Goal: Information Seeking & Learning: Learn about a topic

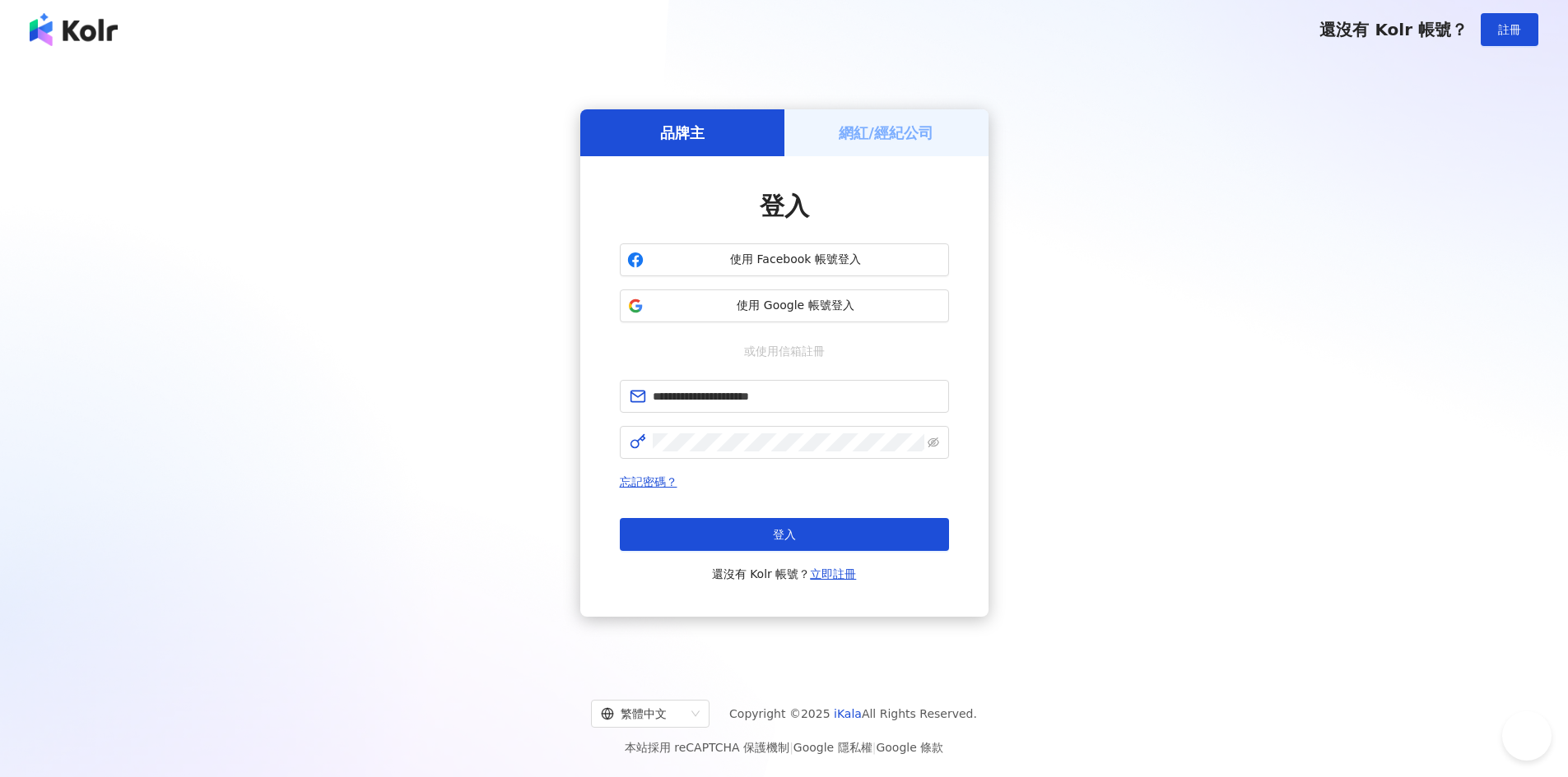
click at [892, 523] on button "登入" at bounding box center [784, 534] width 329 height 33
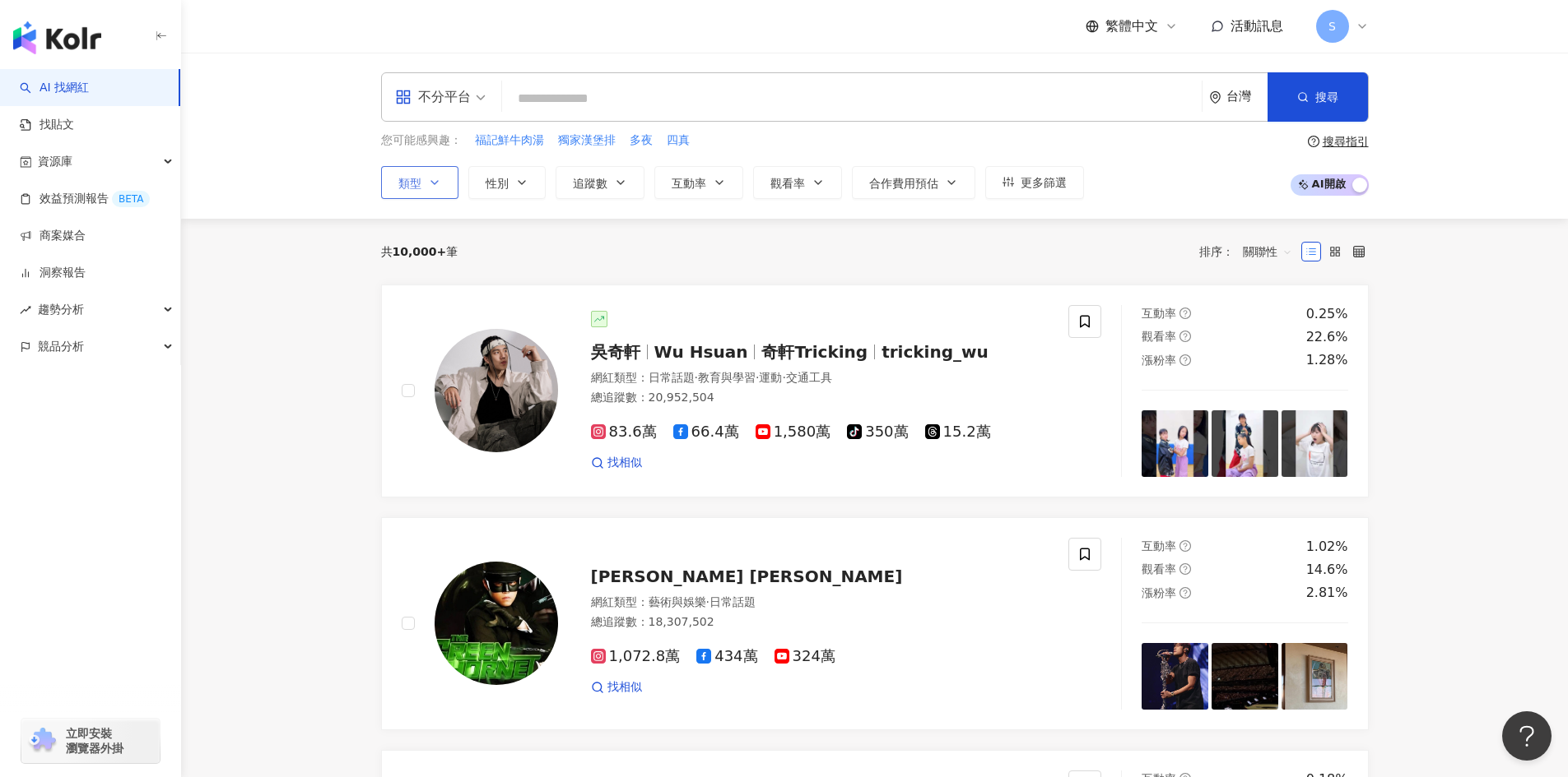
click at [419, 180] on span "類型" at bounding box center [410, 184] width 23 height 13
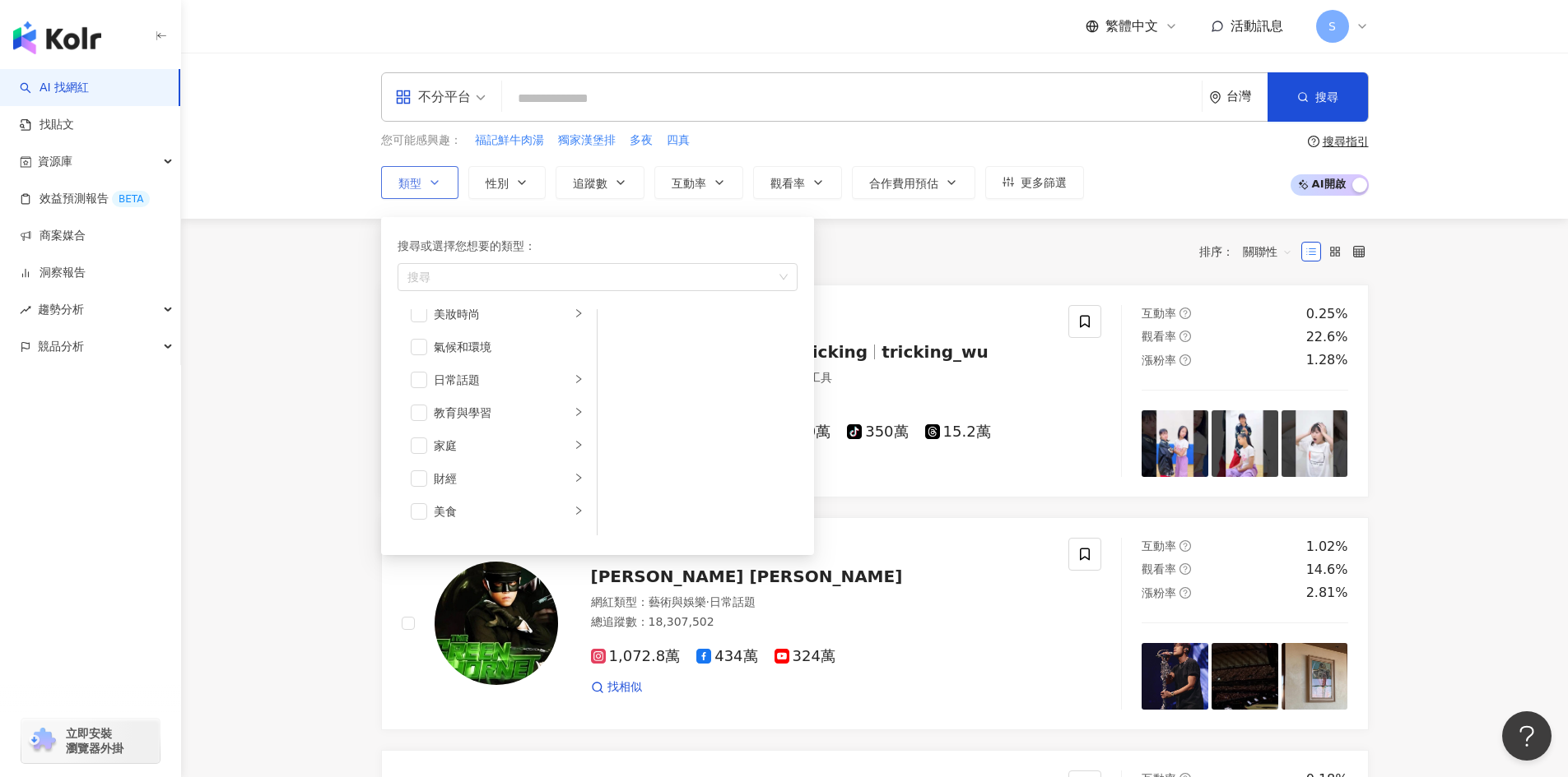
scroll to position [82, 0]
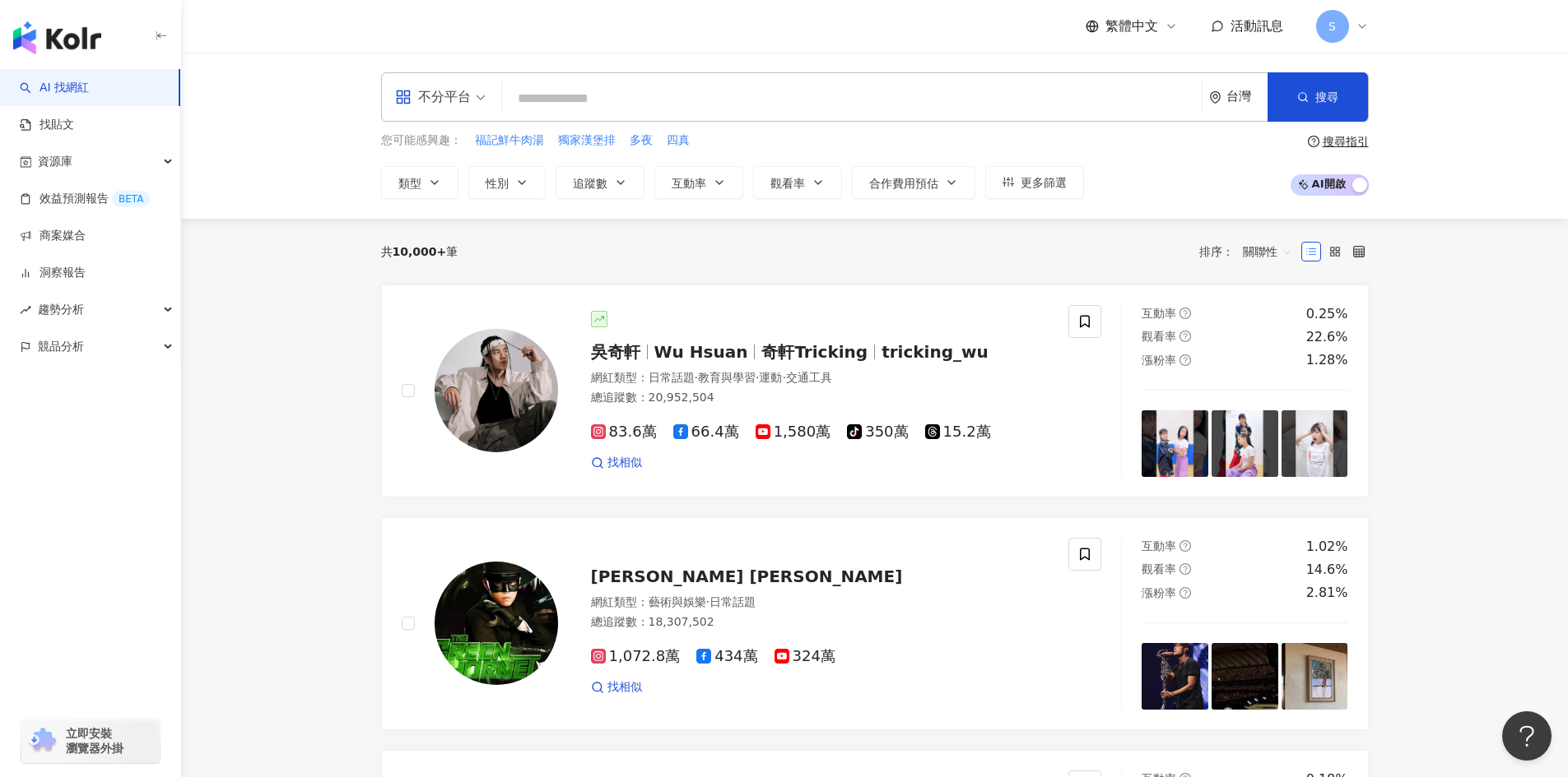
click at [1366, 143] on div "搜尋指引" at bounding box center [1346, 142] width 46 height 13
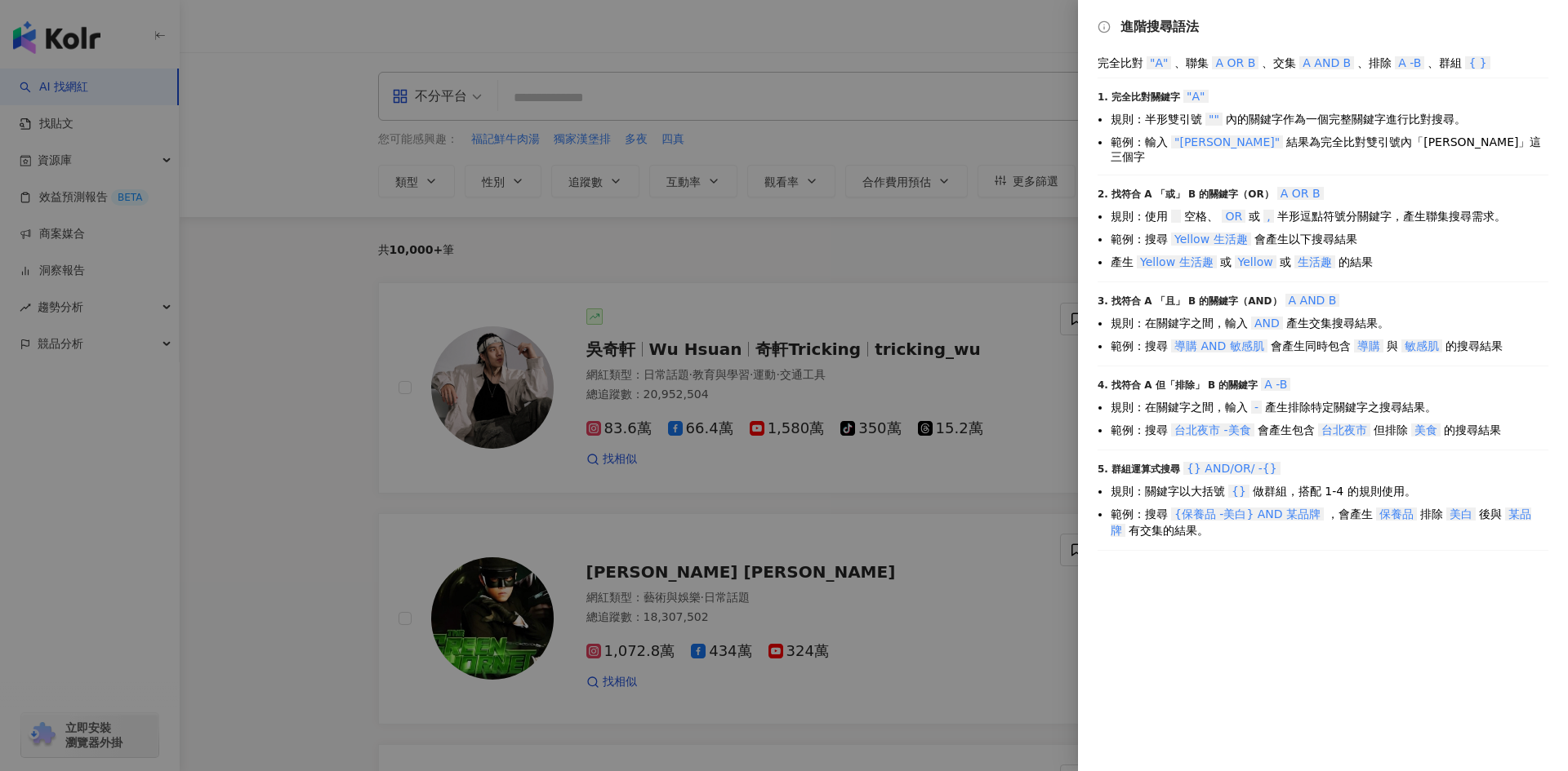
click at [1050, 432] on div at bounding box center [784, 385] width 1568 height 771
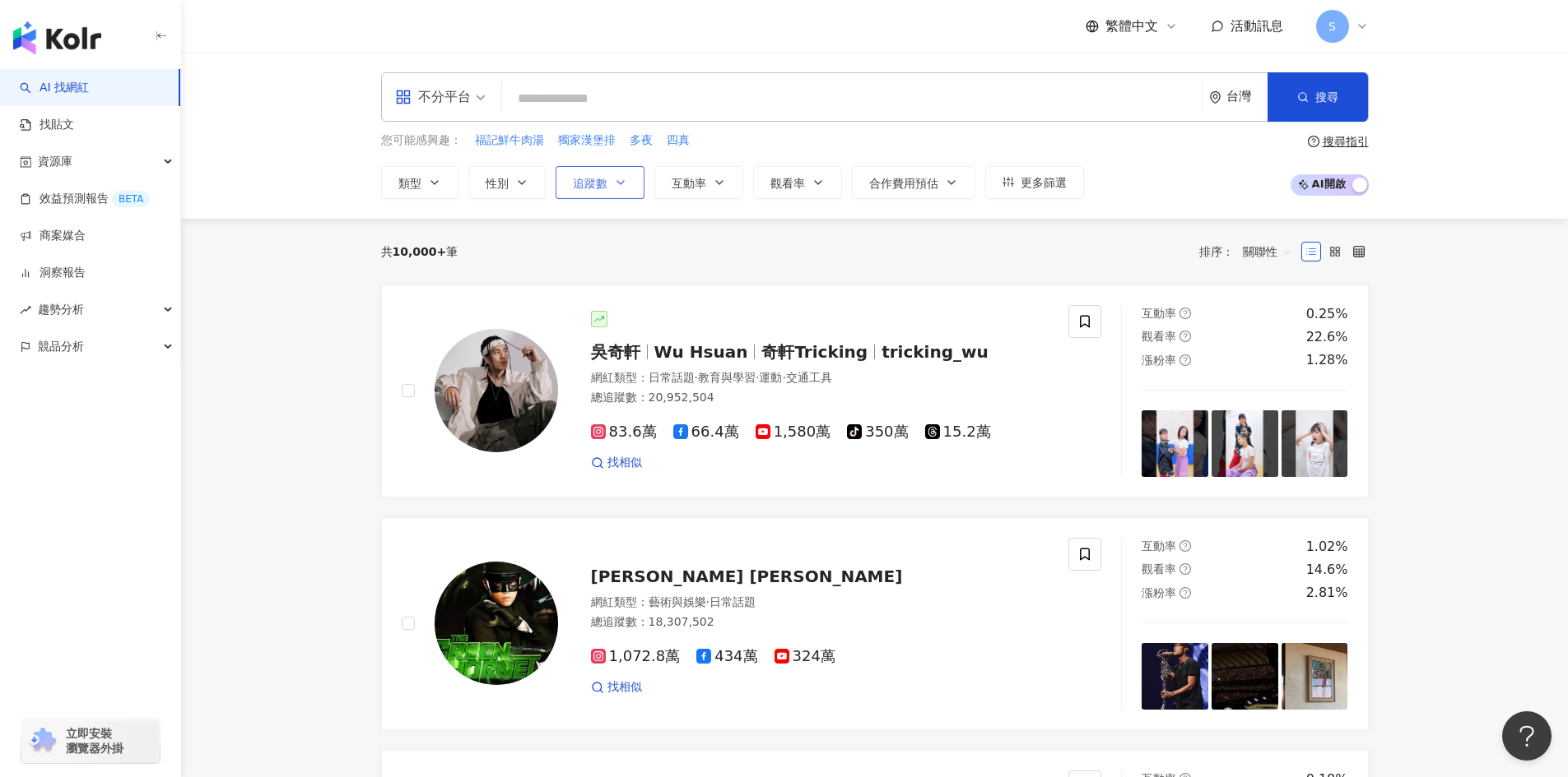
click at [581, 185] on span "追蹤數" at bounding box center [590, 184] width 35 height 13
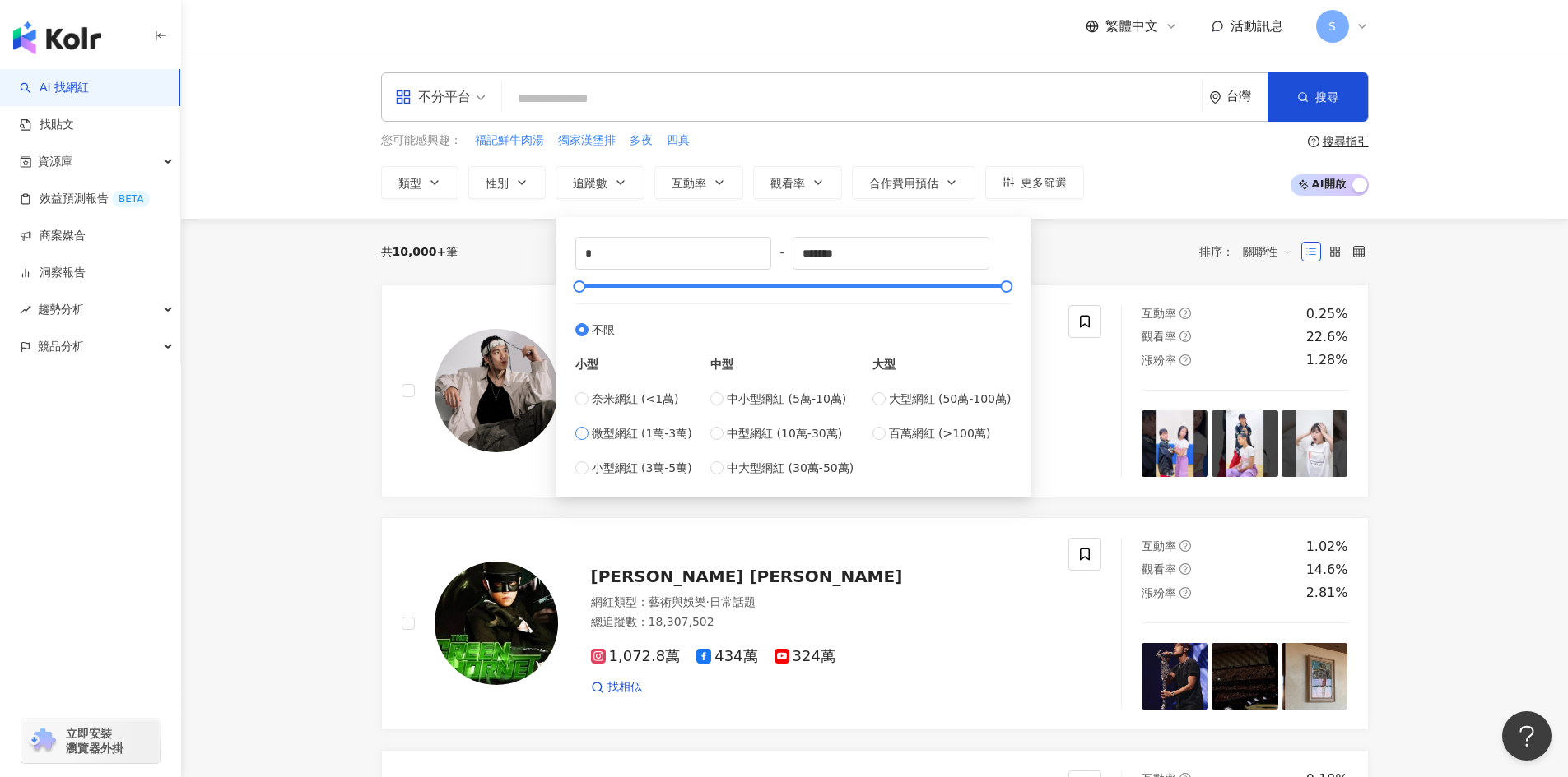
click at [647, 441] on span "微型網紅 (1萬-3萬)" at bounding box center [641, 433] width 100 height 18
type input "*****"
click at [655, 466] on span "小型網紅 (3萬-5萬)" at bounding box center [641, 468] width 100 height 18
type input "*****"
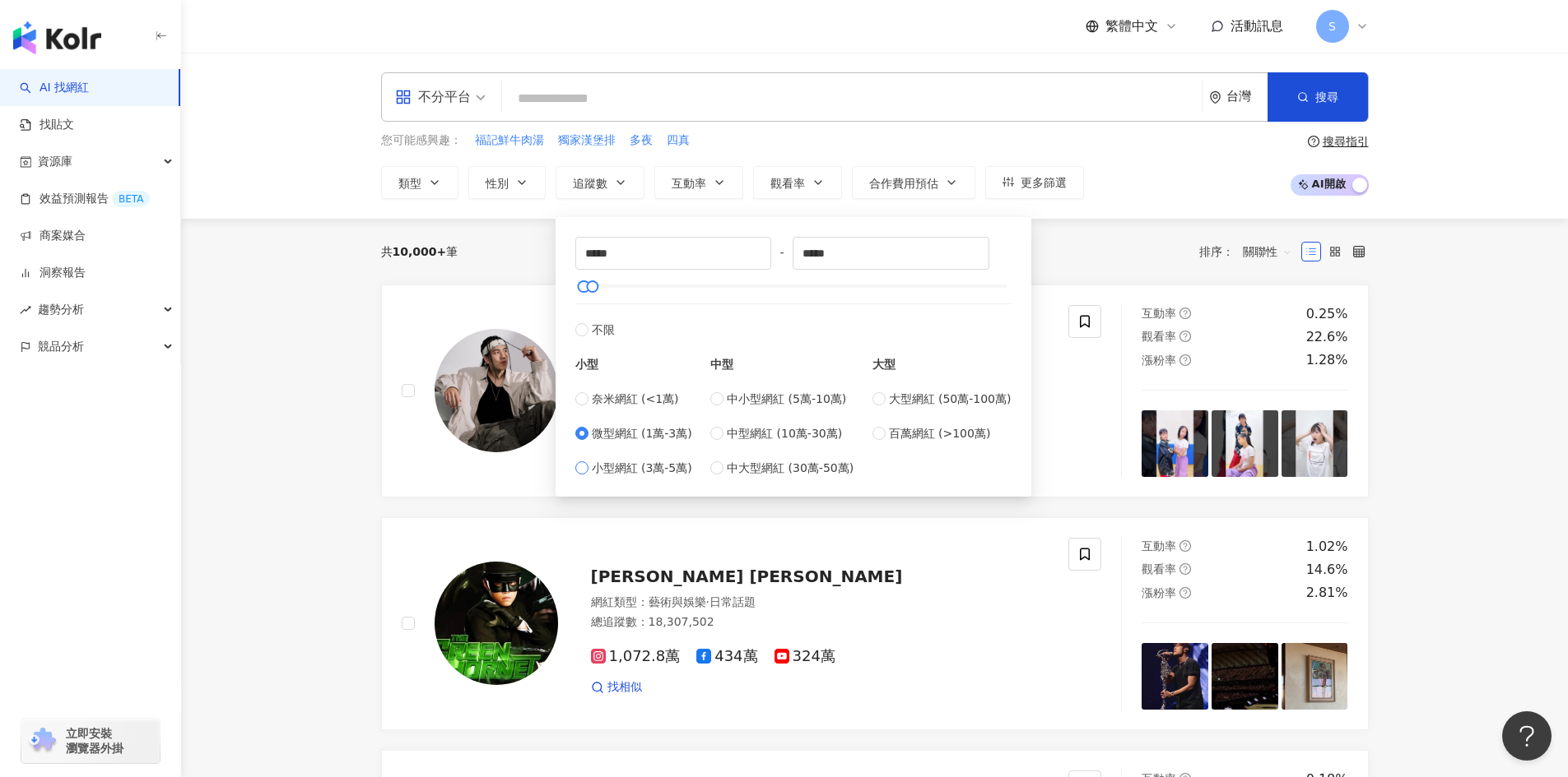
type input "*****"
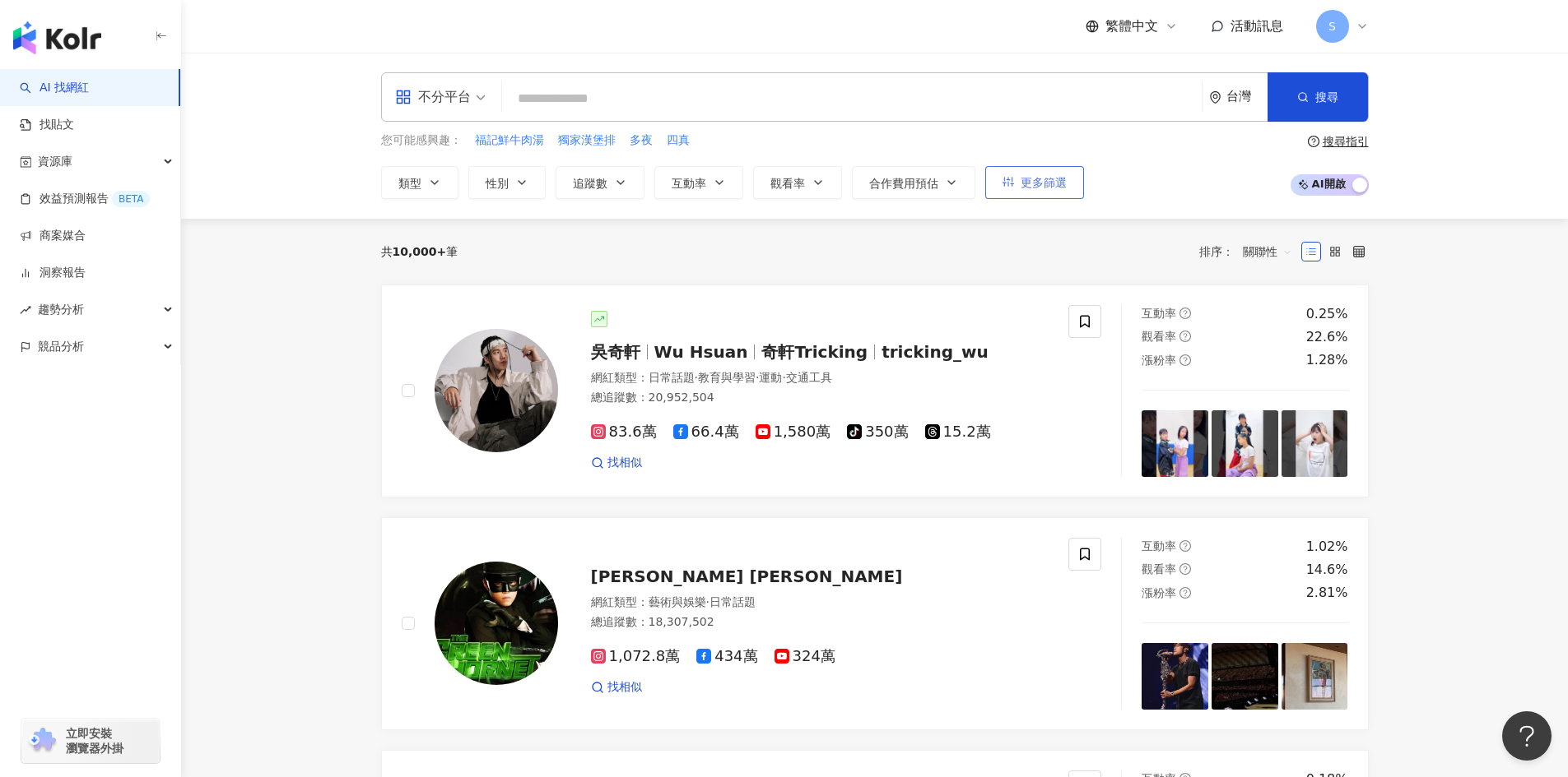
click at [1031, 192] on button "更多篩選" at bounding box center [1034, 182] width 98 height 33
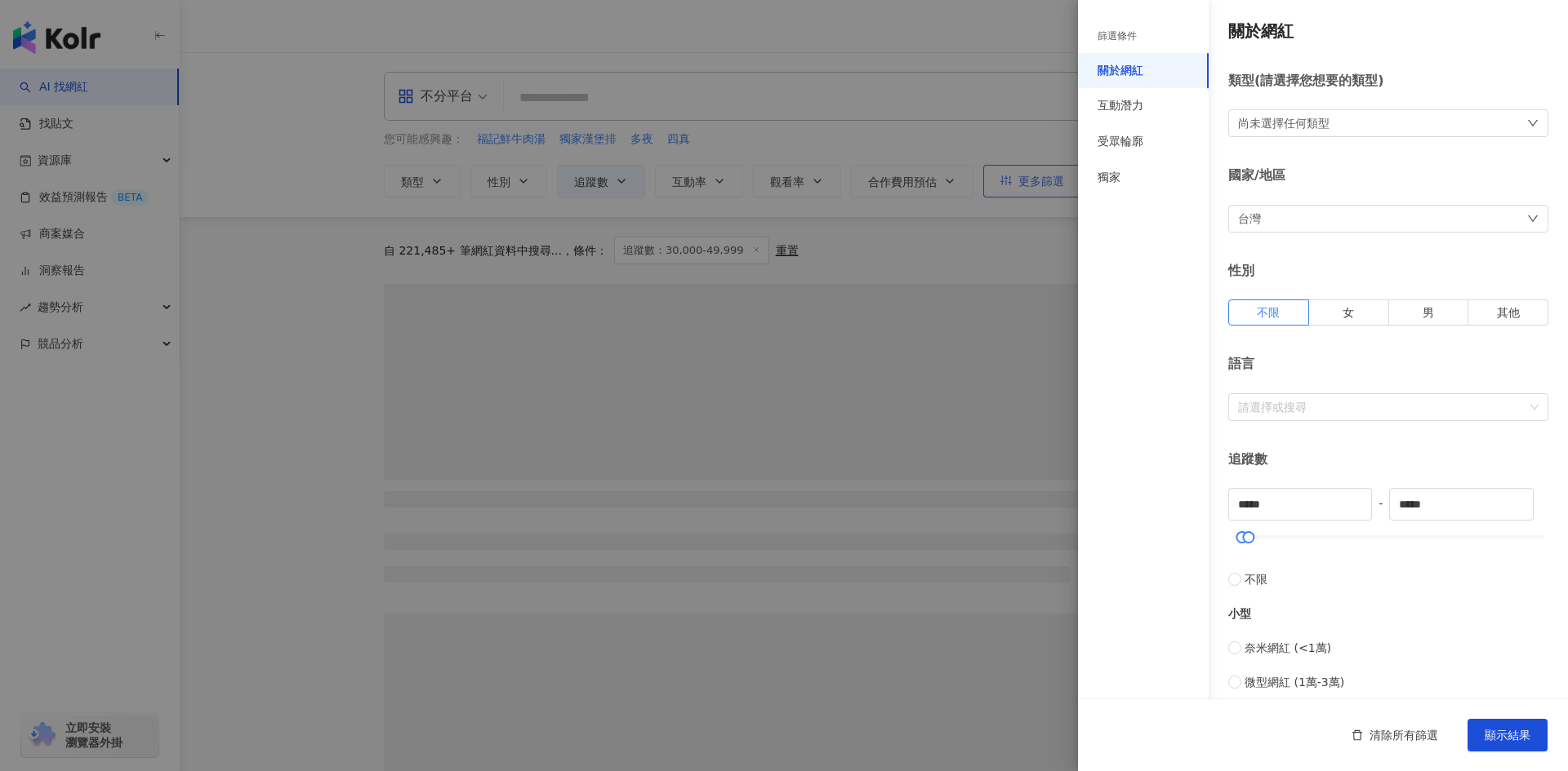
type input "*****"
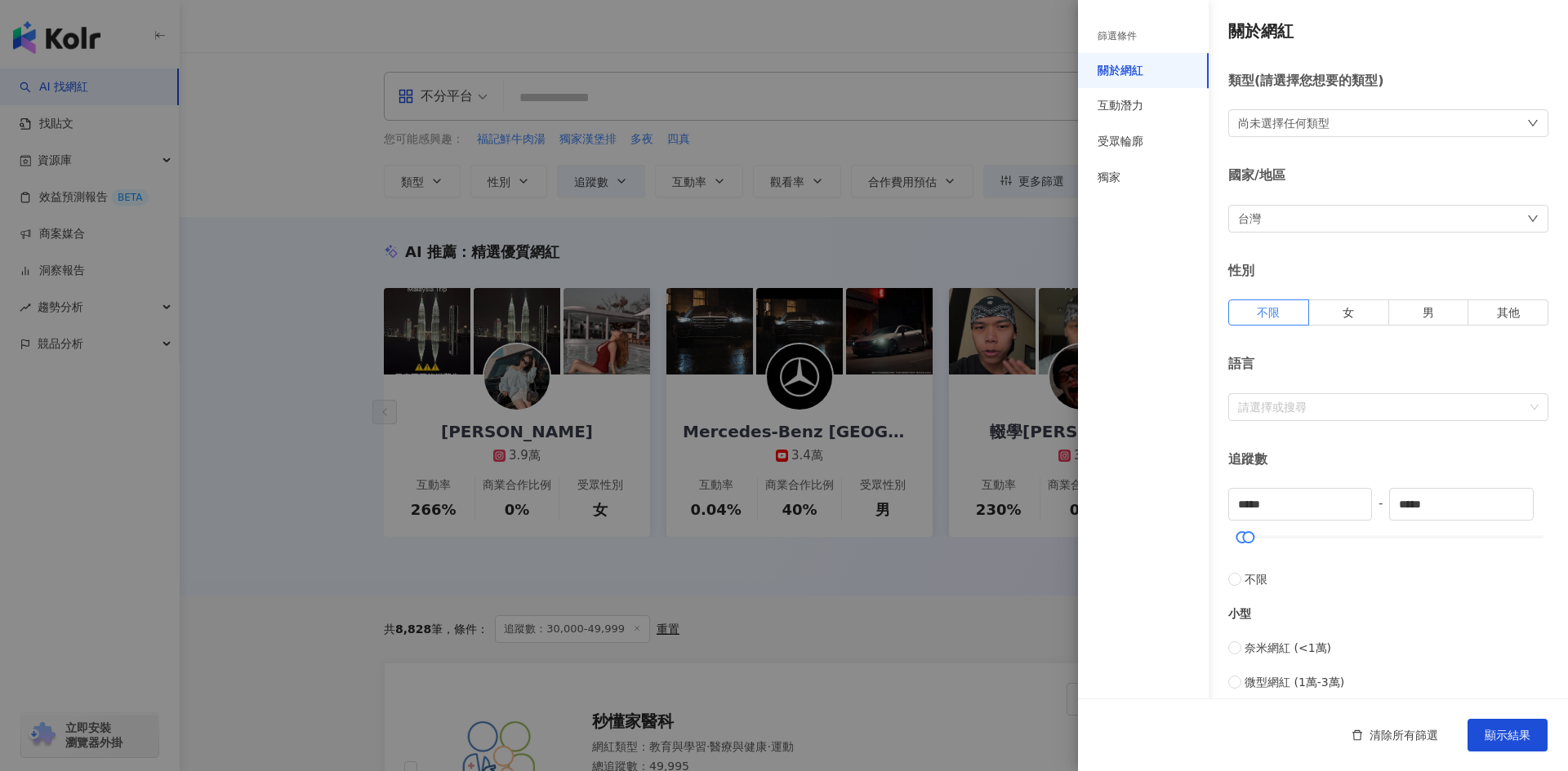
click at [804, 97] on div at bounding box center [784, 385] width 1568 height 771
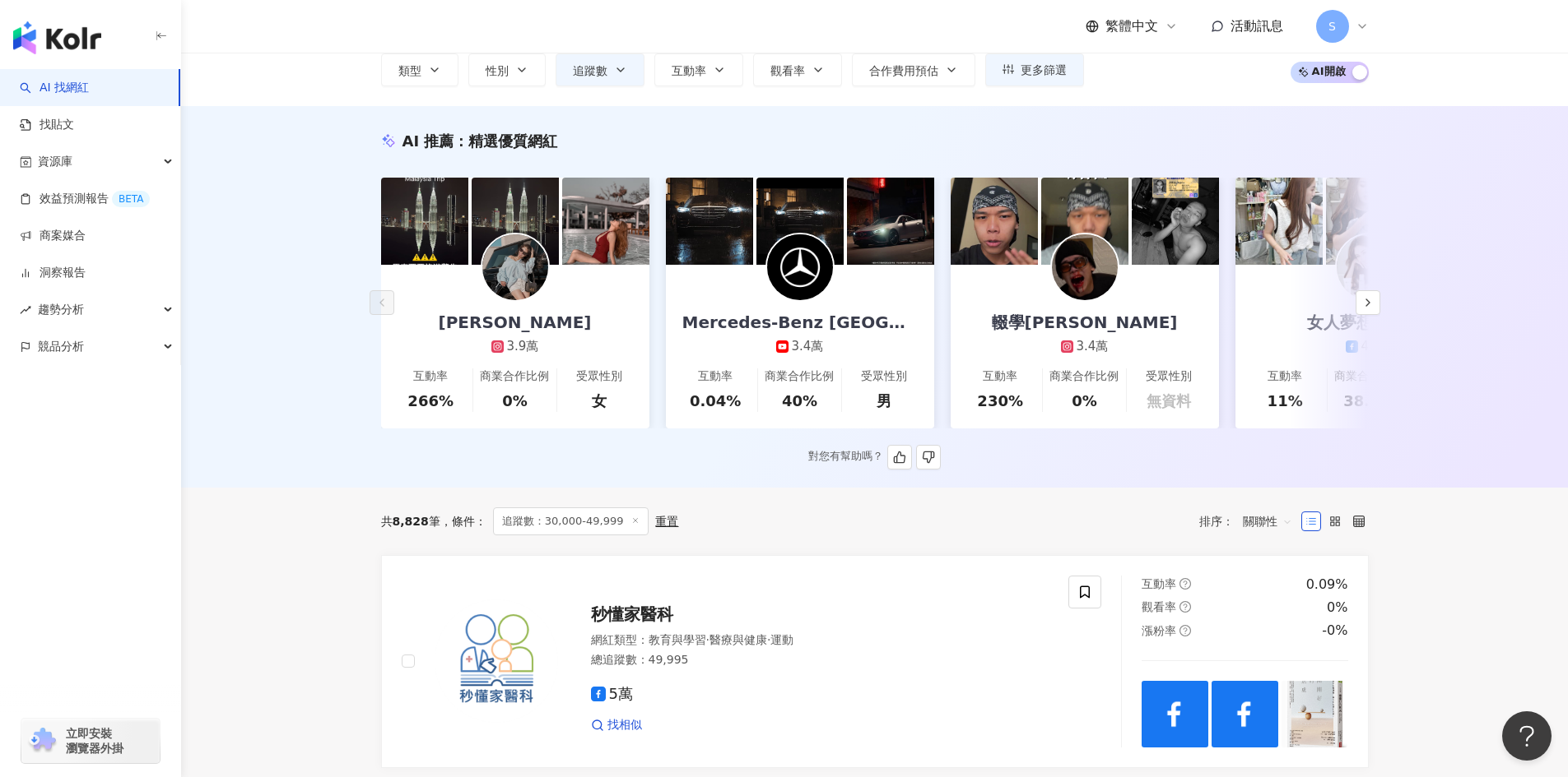
scroll to position [165, 0]
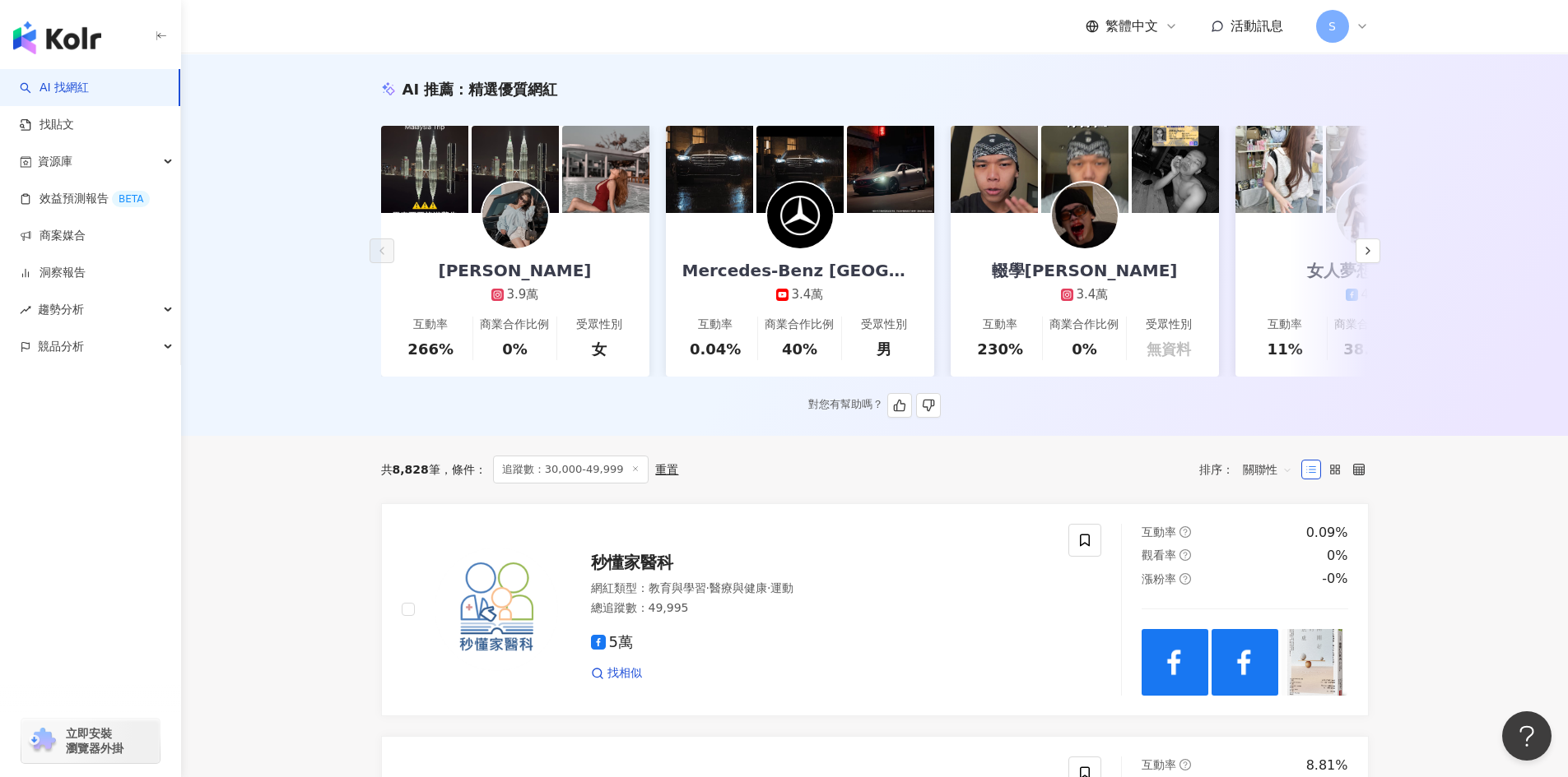
click at [603, 291] on link "方妍兒 3.9萬 互動率 266% 商業合作比例 0% 受眾性別 女" at bounding box center [515, 294] width 268 height 164
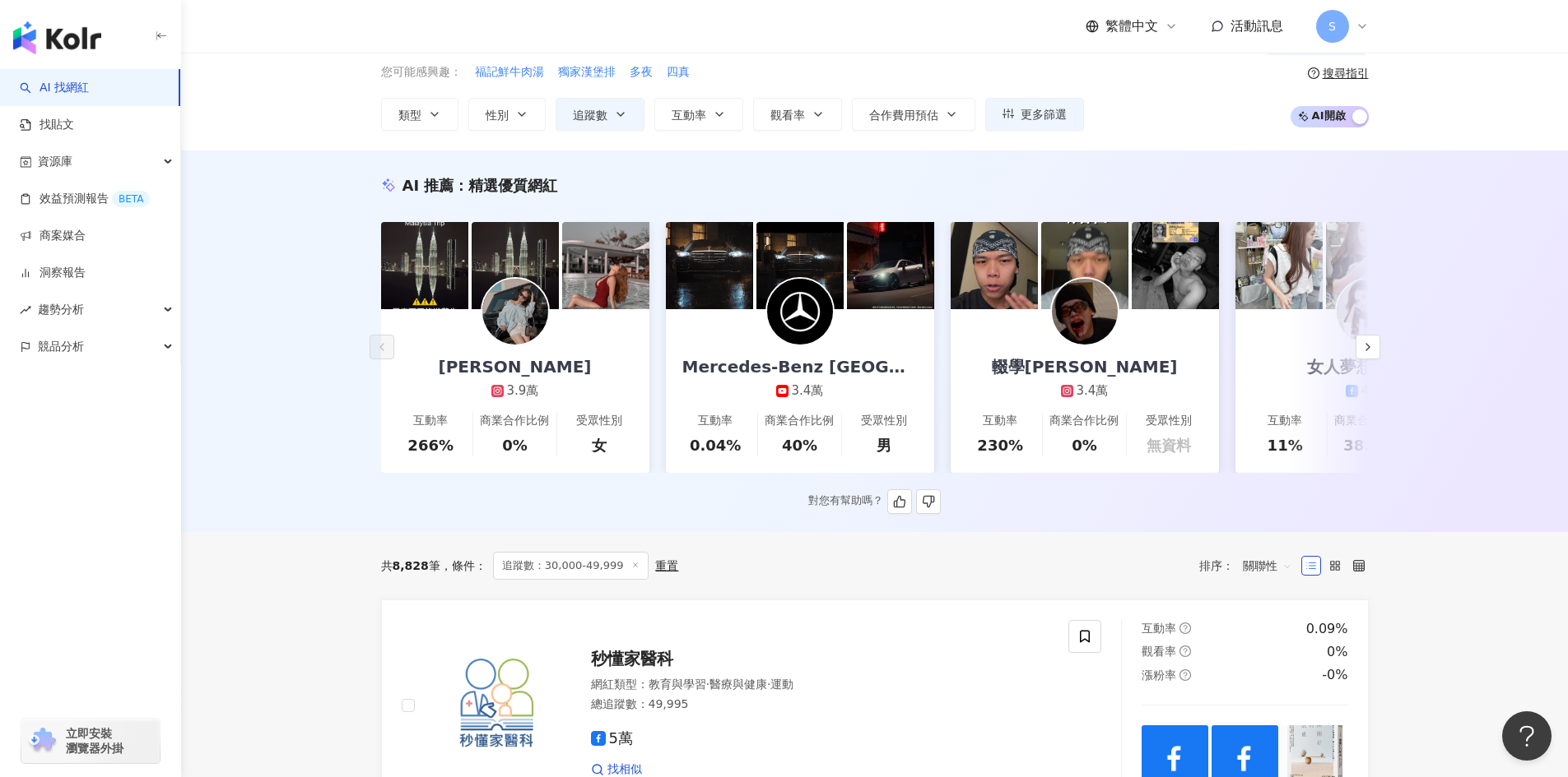
scroll to position [0, 0]
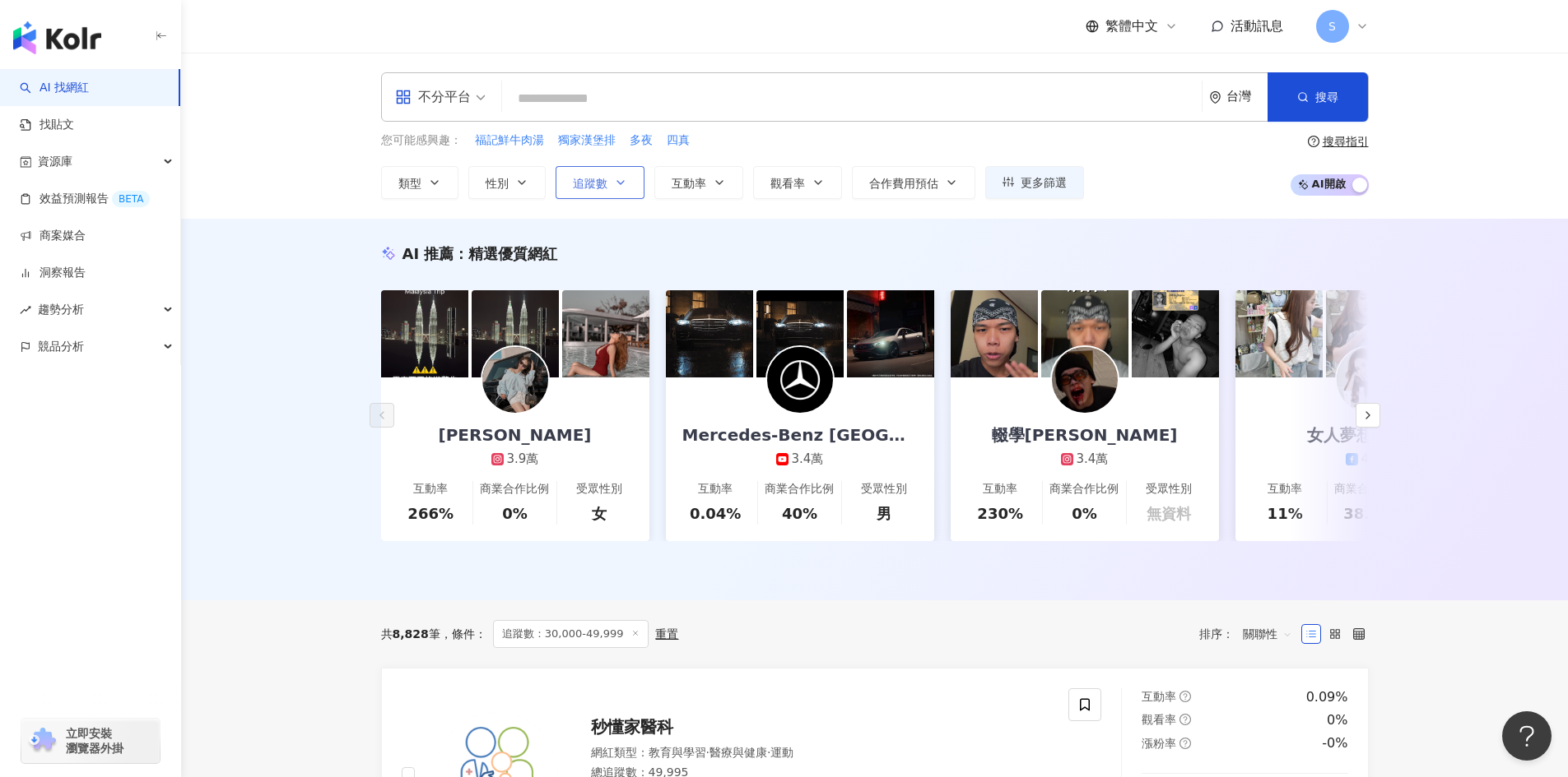
click at [629, 187] on button "追蹤數" at bounding box center [599, 182] width 89 height 33
click at [867, 188] on button "合作費用預估" at bounding box center [913, 182] width 124 height 33
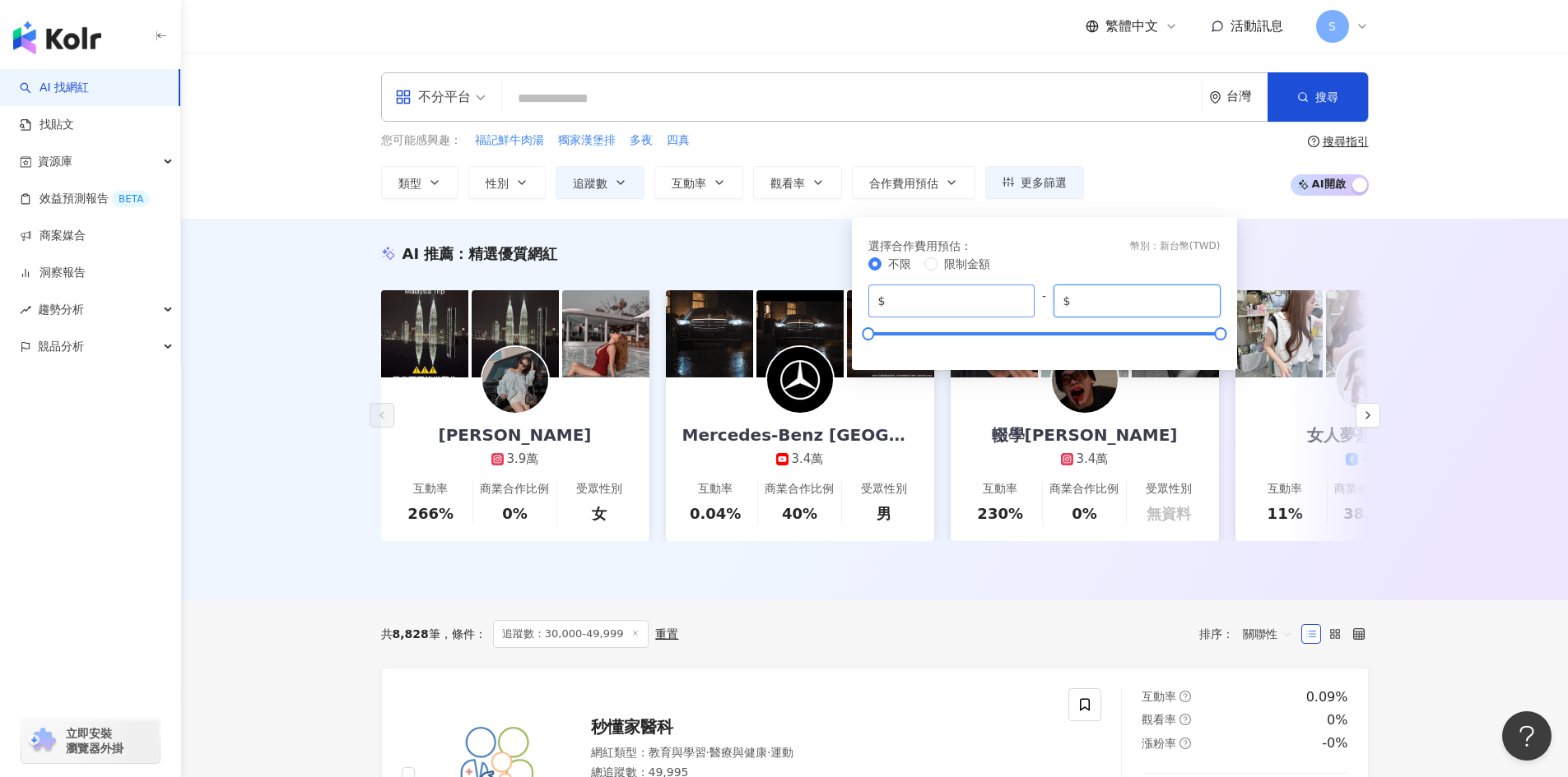
drag, startPoint x: 1162, startPoint y: 301, endPoint x: 1011, endPoint y: 308, distance: 151.2
click at [1011, 308] on div "$ * - $ *******" at bounding box center [1045, 301] width 353 height 33
type input "*****"
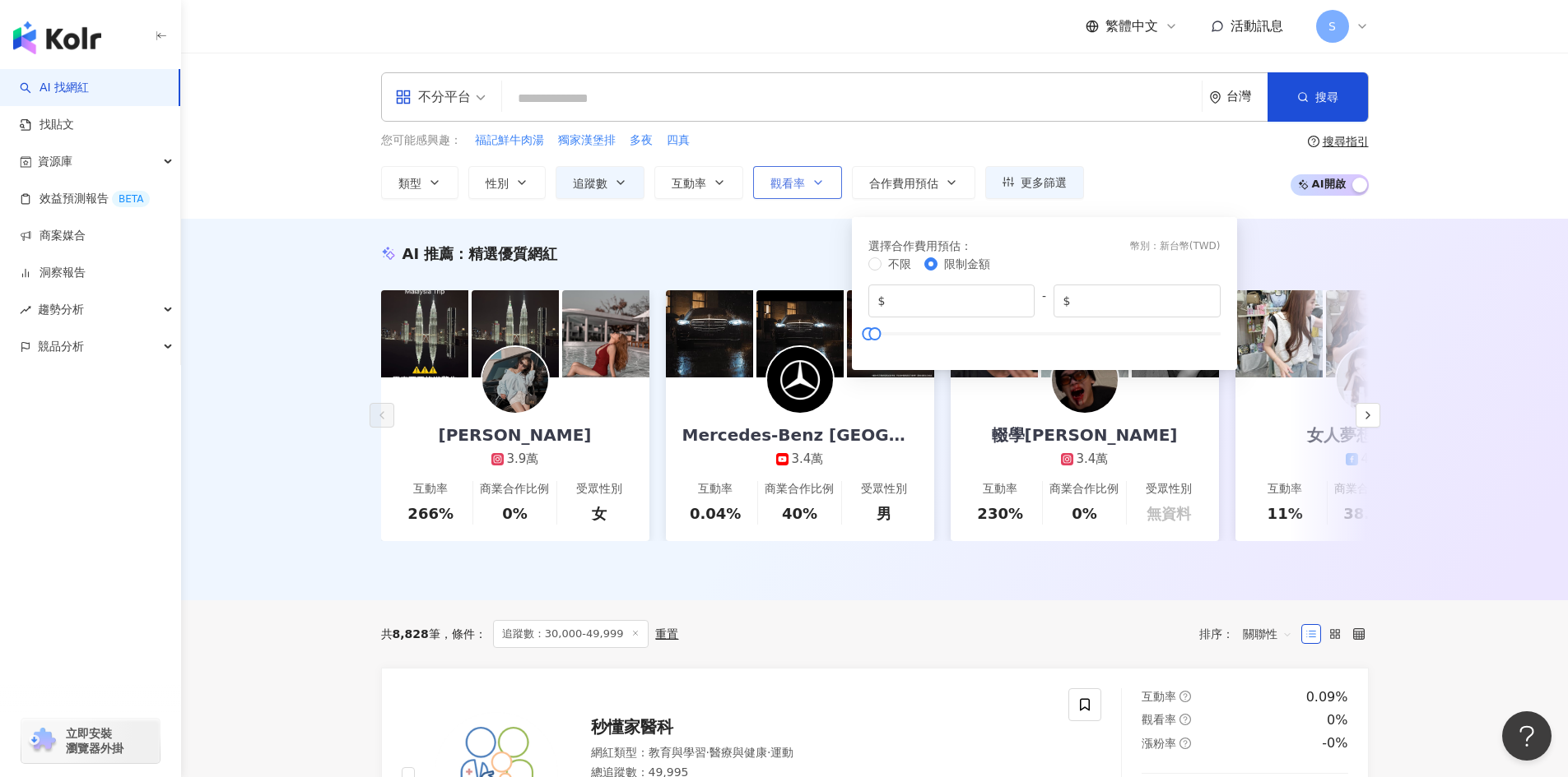
click at [799, 195] on button "觀看率" at bounding box center [797, 182] width 89 height 33
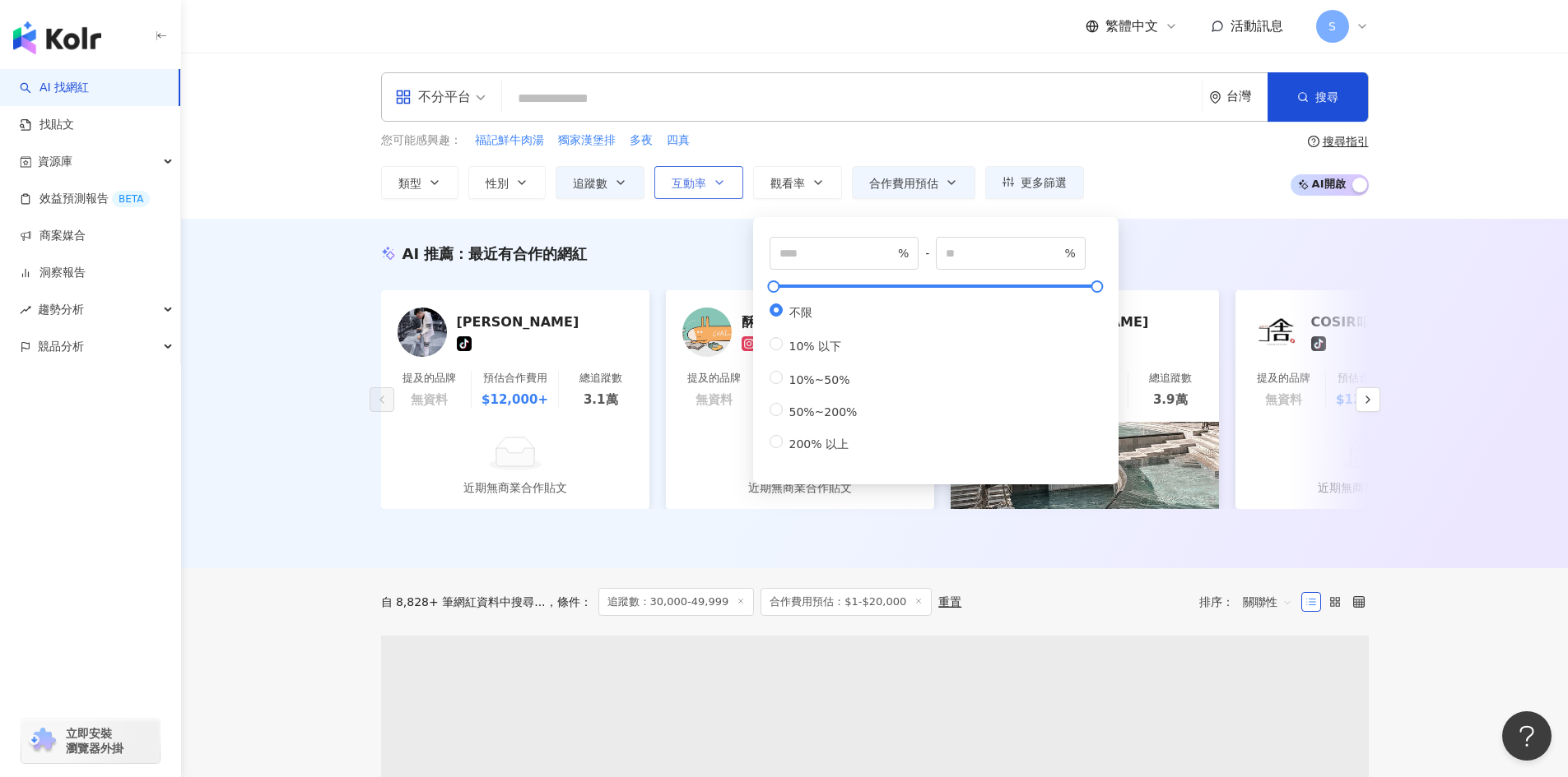
click at [708, 204] on div "不分平台 台灣 搜尋 您可能感興趣： 福記鮮牛肉湯 獨家漢堡排 多夜 四真 類型 性別 追蹤數 互動率 觀看率 合作費用預估 更多篩選 篩選條件 關於網紅 互…" at bounding box center [874, 135] width 1387 height 166
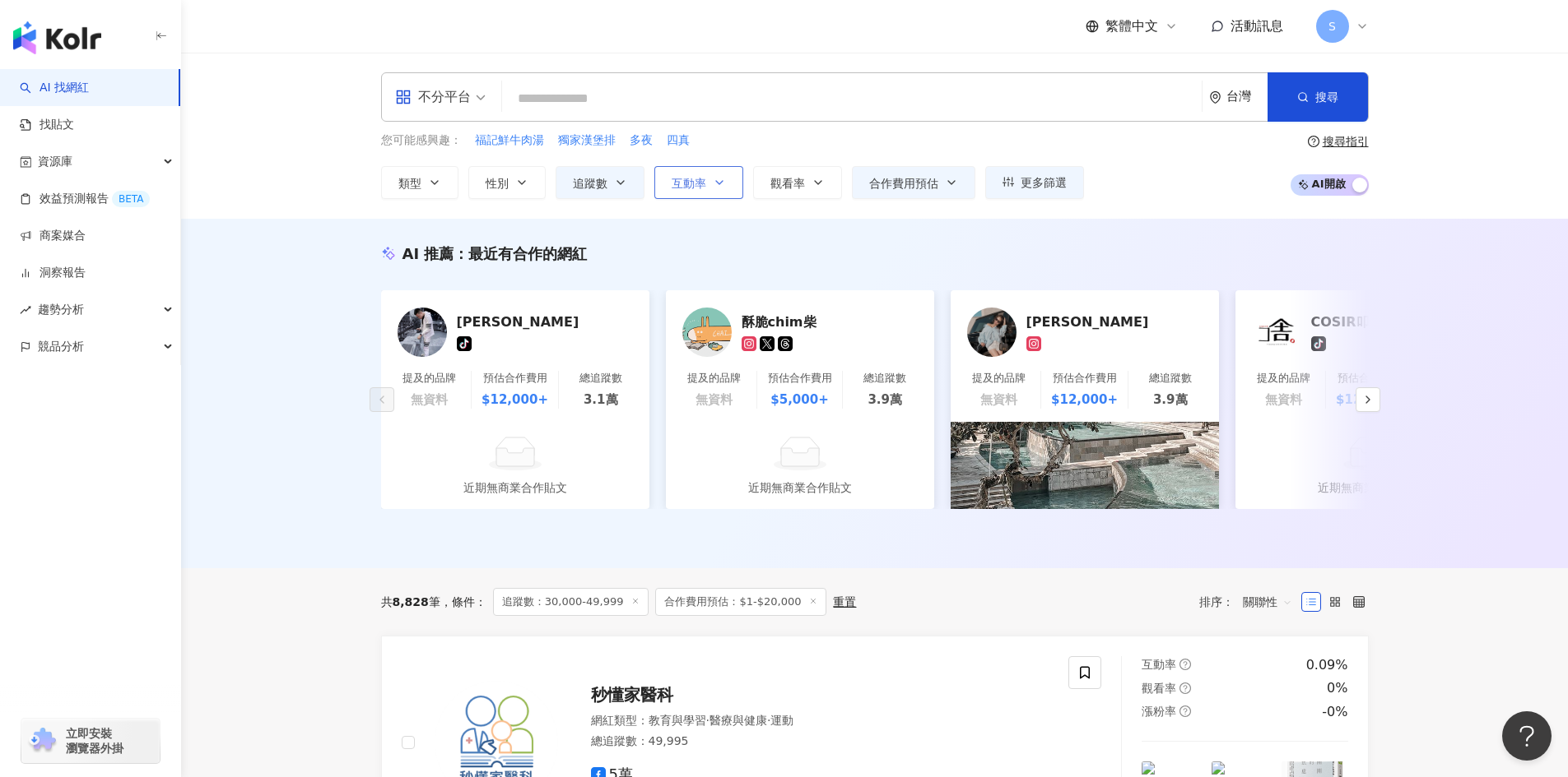
click at [716, 186] on icon "button" at bounding box center [719, 183] width 13 height 13
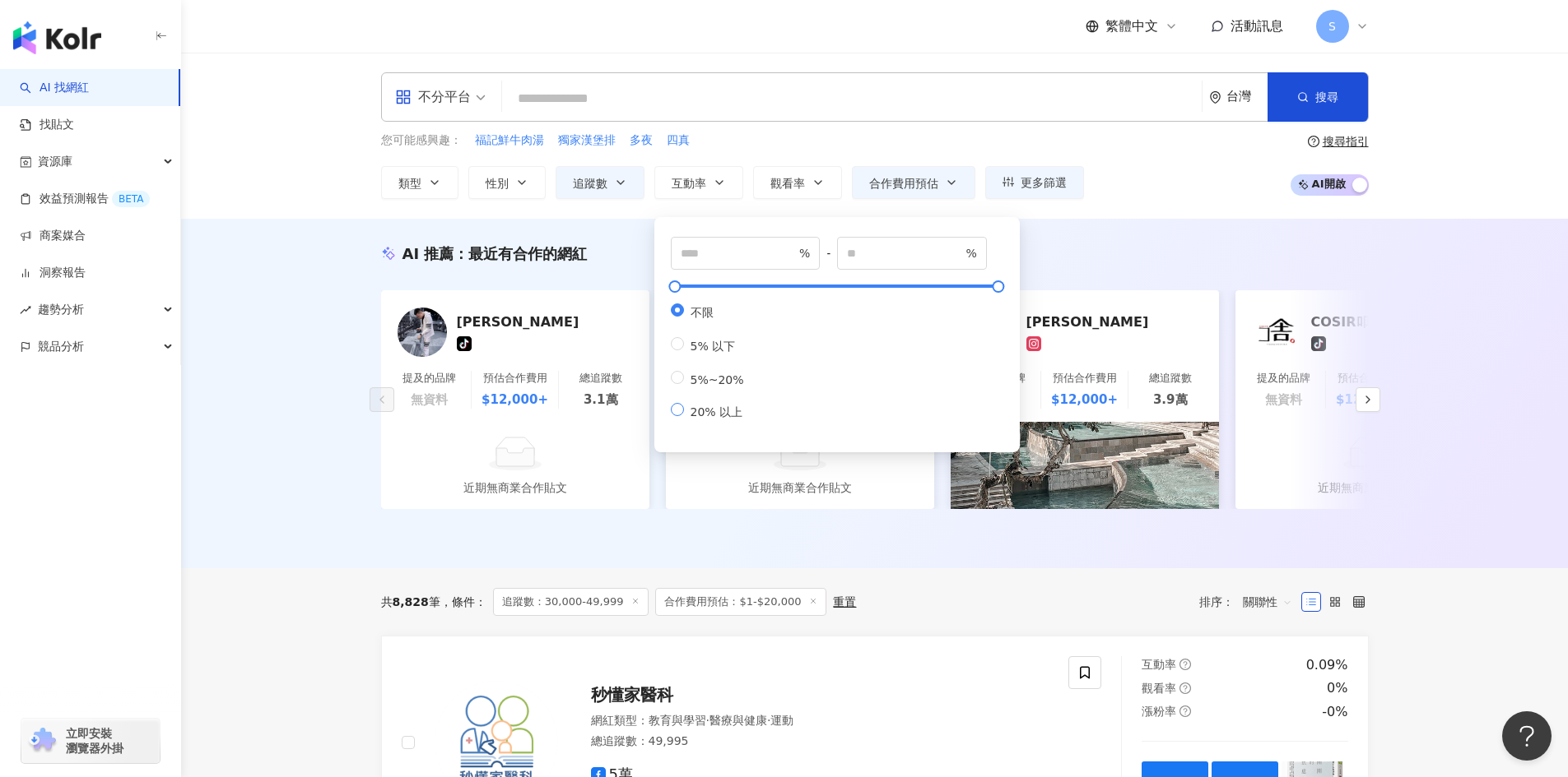
click at [736, 419] on span "20% 以上" at bounding box center [716, 412] width 66 height 13
type input "**"
click at [394, 199] on button "類型" at bounding box center [419, 182] width 78 height 33
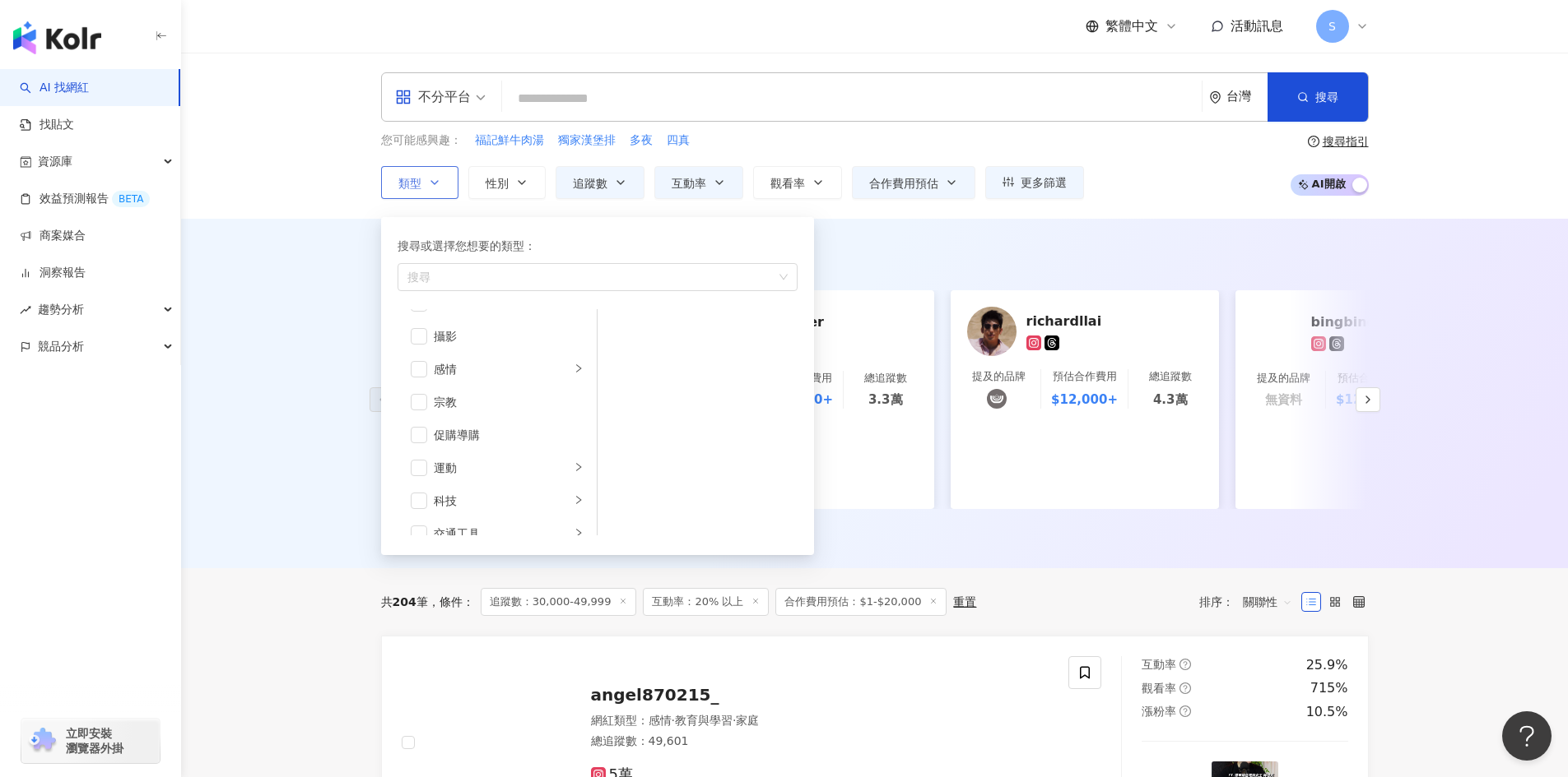
scroll to position [494, 0]
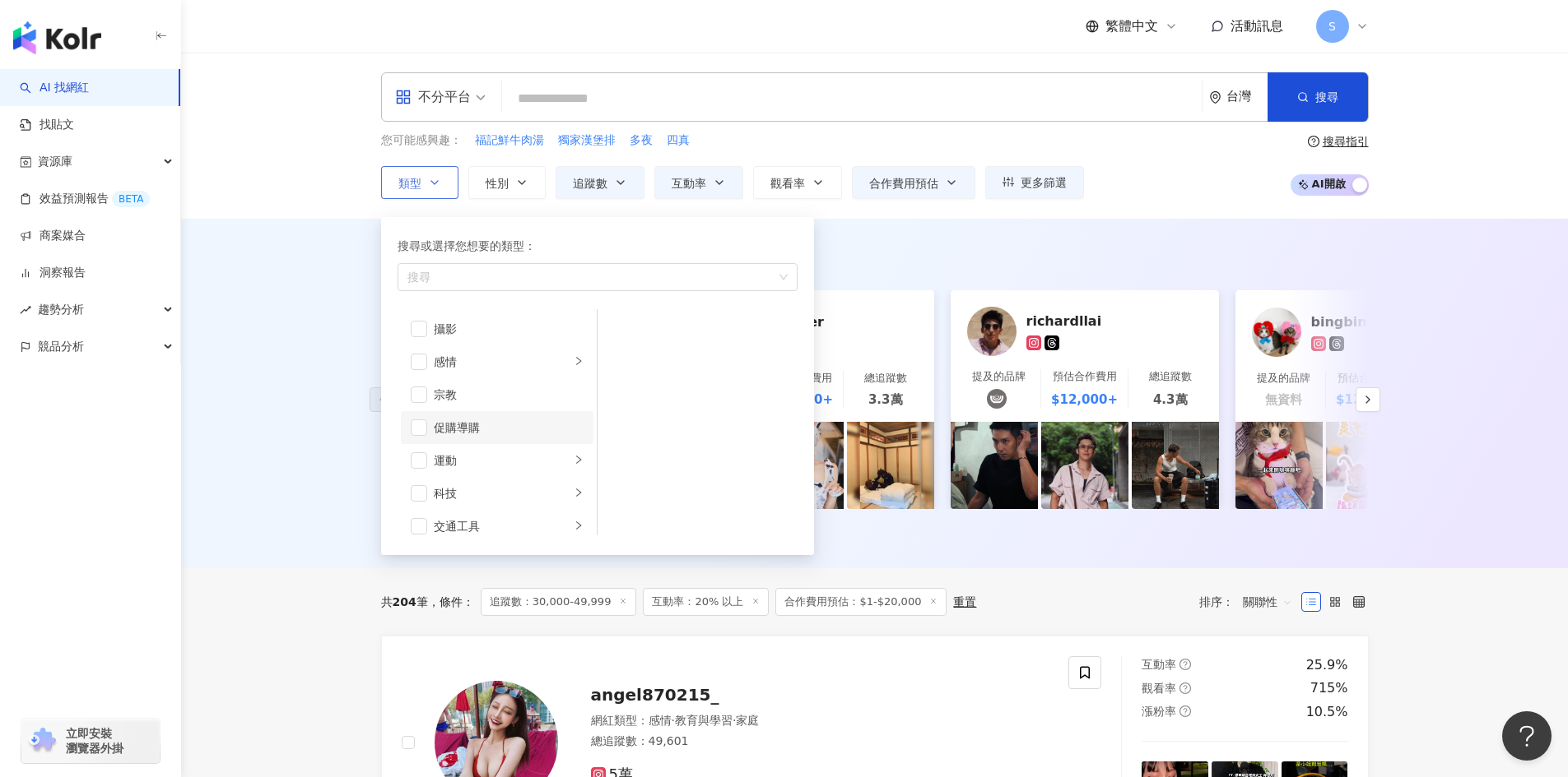
click at [503, 434] on div "促購導購" at bounding box center [509, 427] width 150 height 18
click at [1198, 200] on div "不分平台 台灣 搜尋 您可能感興趣： 福記鮮牛肉湯 獨家漢堡排 多夜 四真 類型 搜尋或選擇您想要的類型： 促購導購 藝術與娛樂 美妝時尚 氣候和環境 日常話…" at bounding box center [874, 135] width 1387 height 166
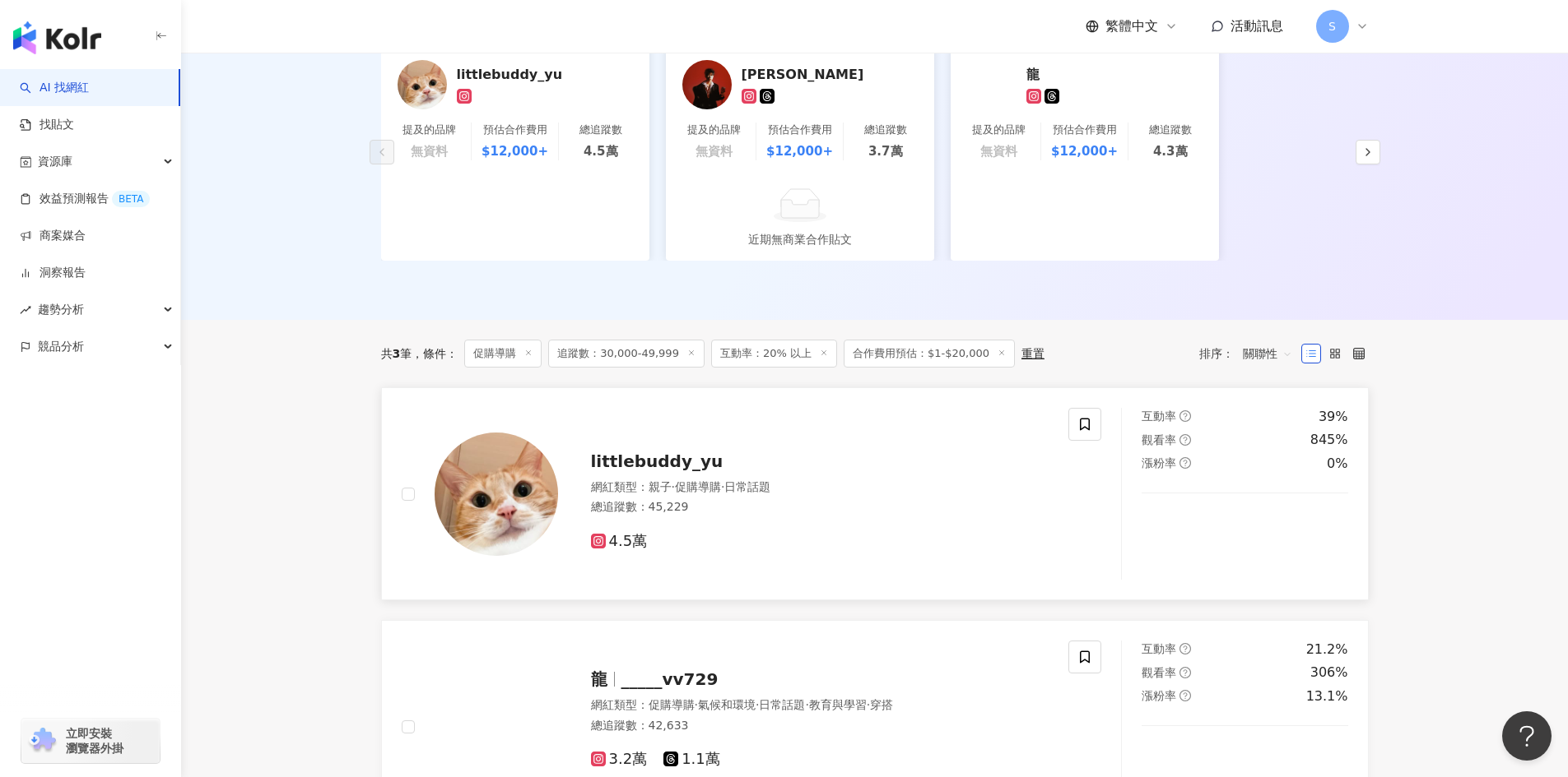
scroll to position [329, 0]
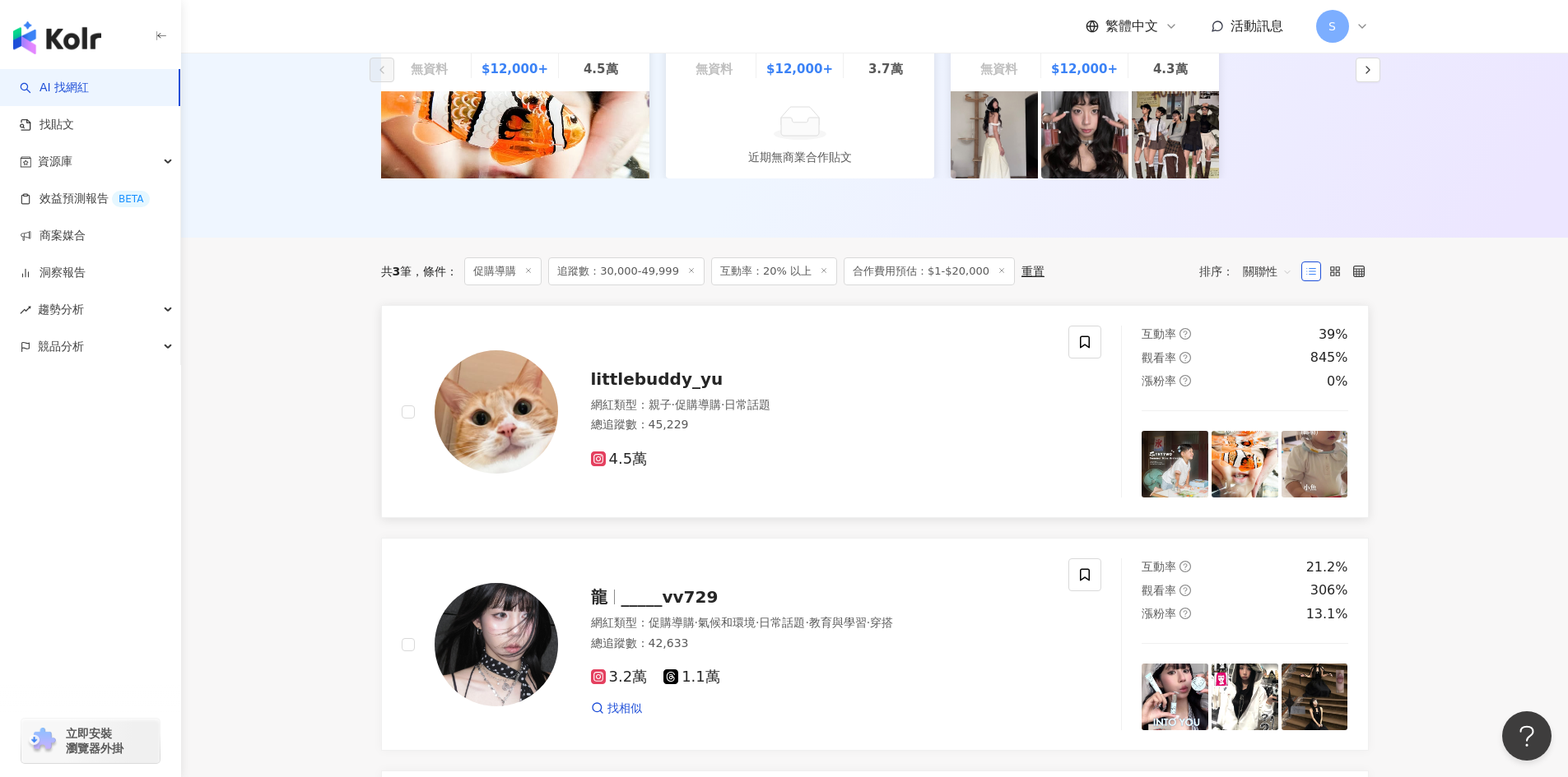
click at [907, 419] on div "總追蹤數 ： 45,229" at bounding box center [820, 426] width 459 height 17
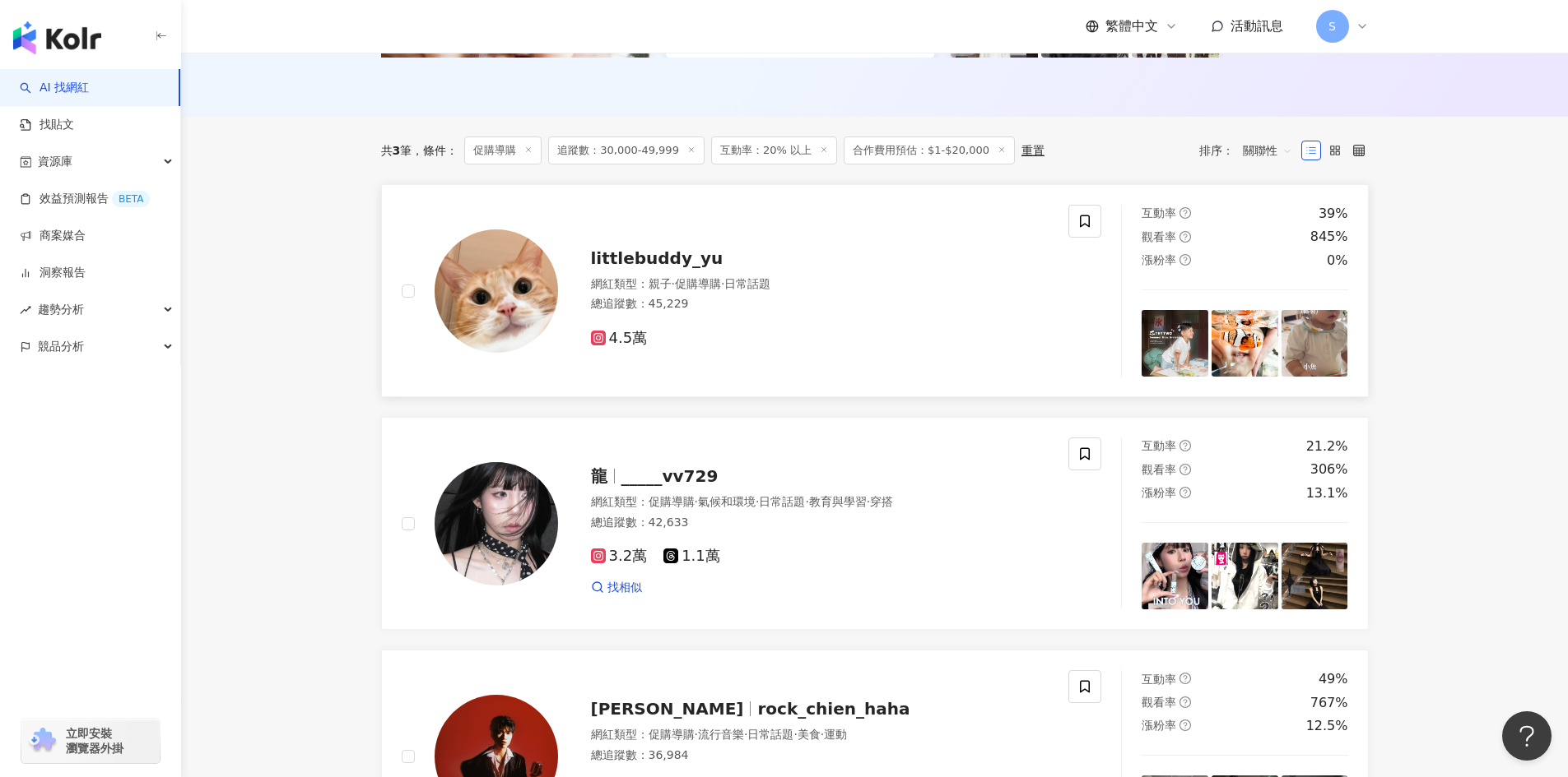
scroll to position [494, 0]
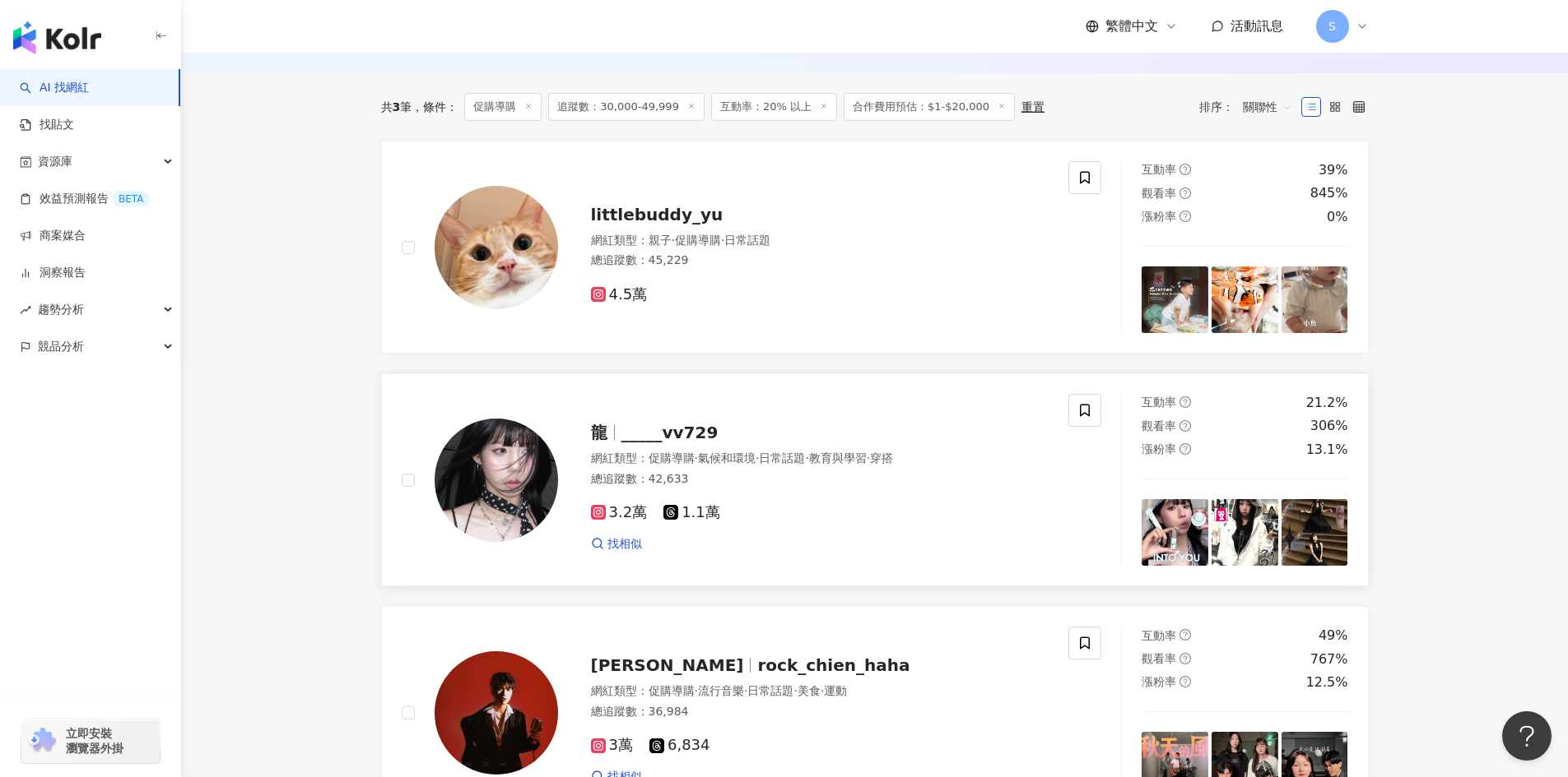
click at [870, 460] on span "·" at bounding box center [868, 458] width 4 height 13
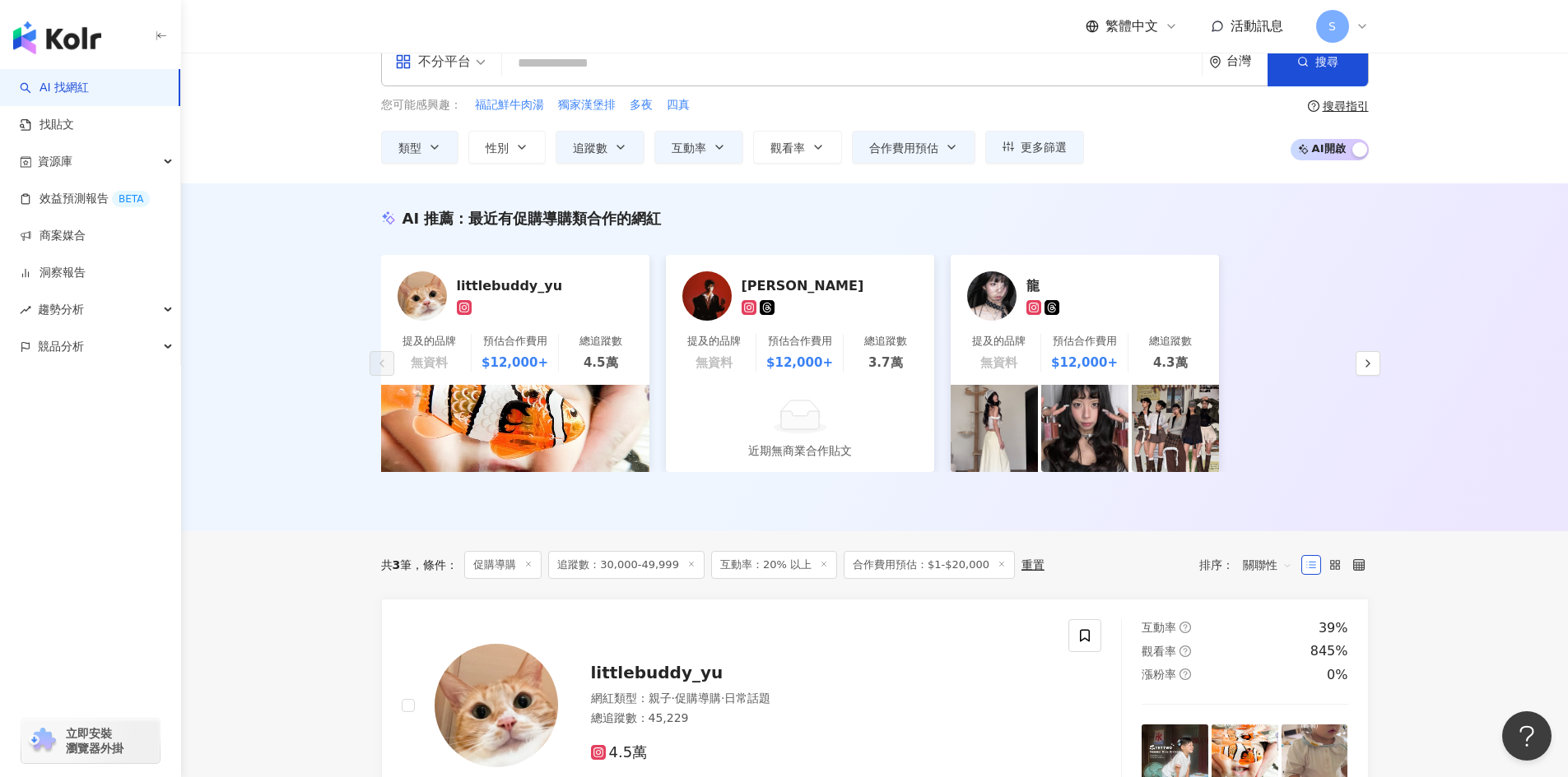
scroll to position [0, 0]
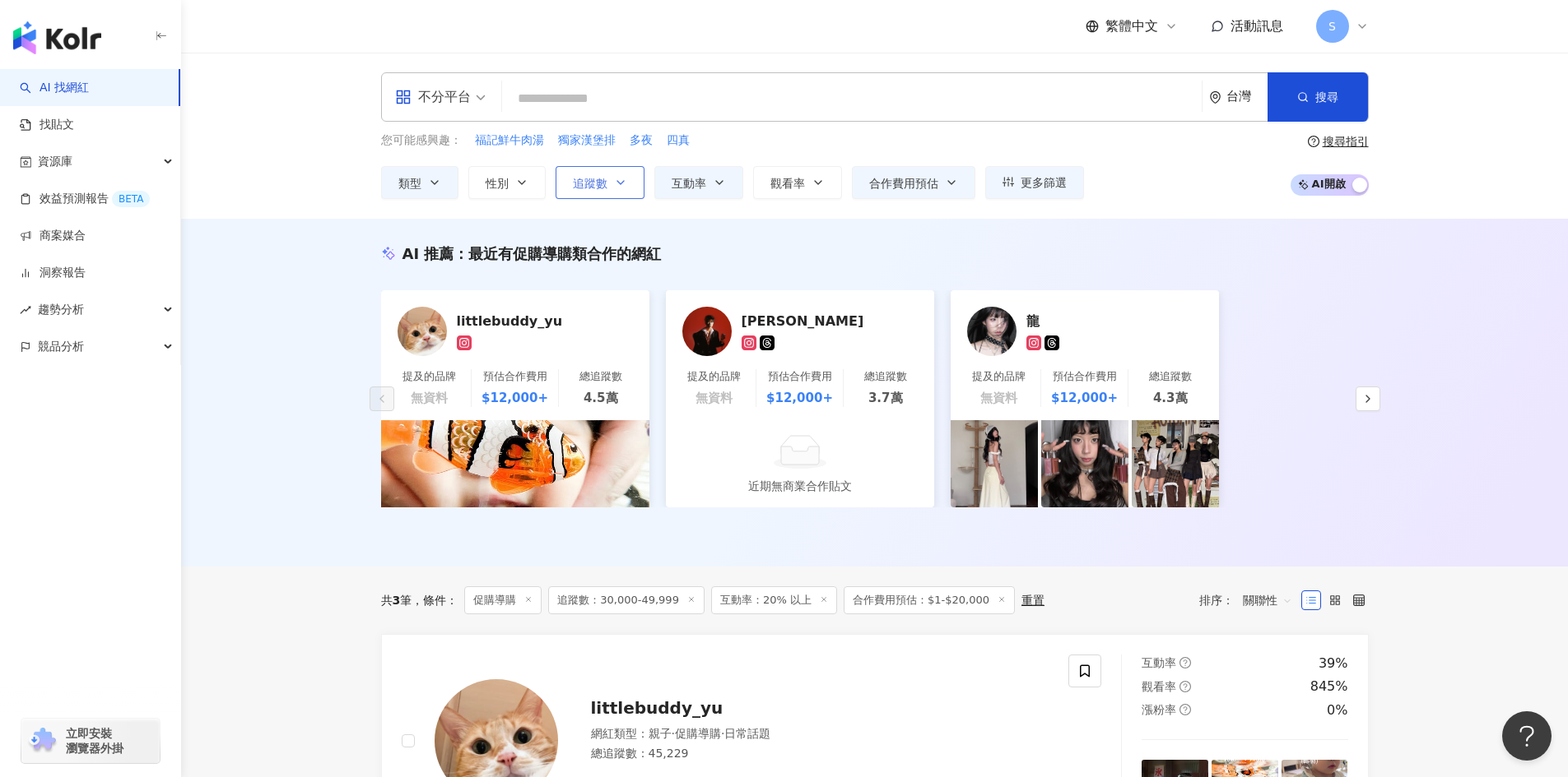
click at [634, 183] on button "追蹤數" at bounding box center [599, 182] width 89 height 33
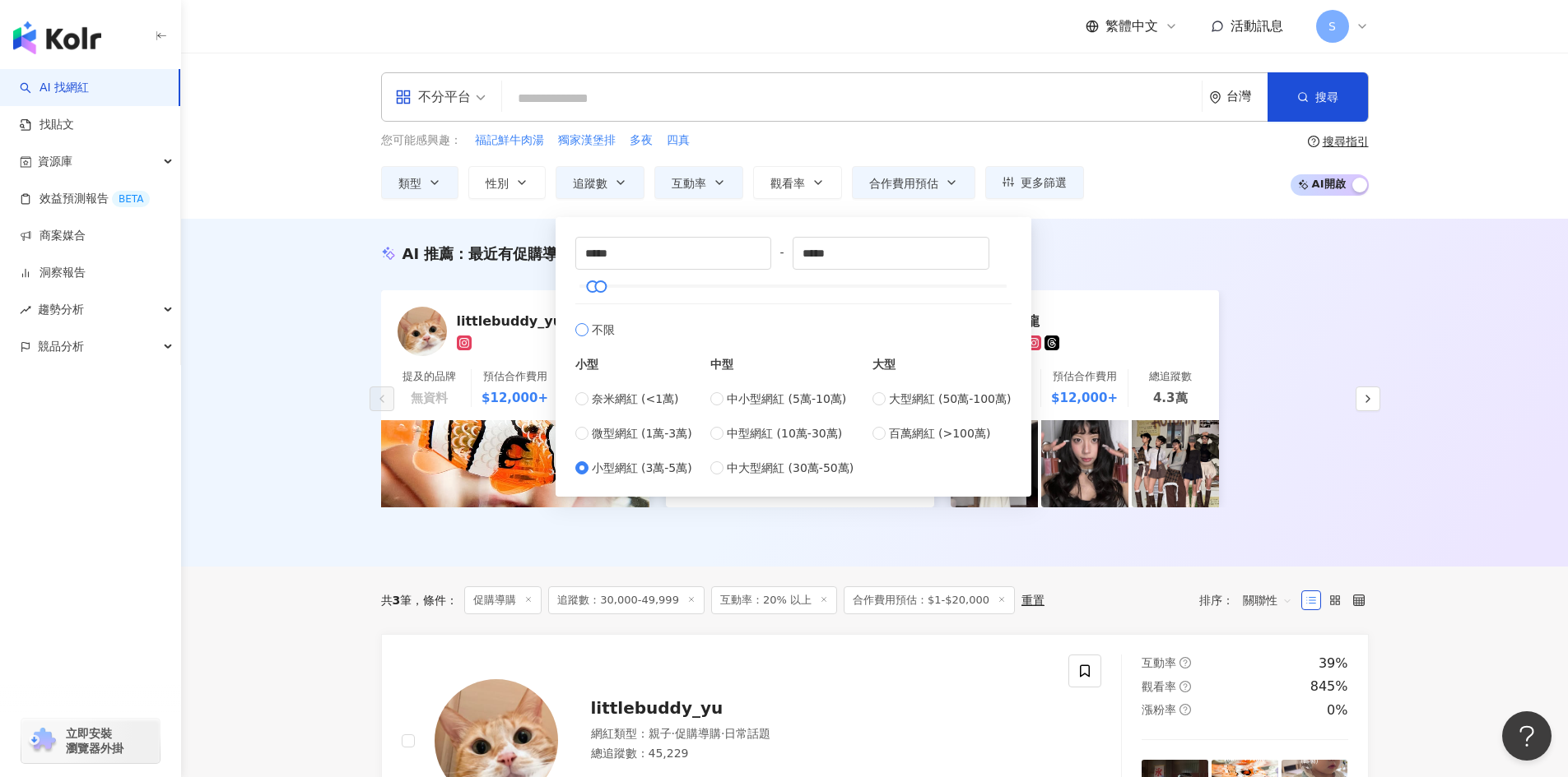
click at [594, 329] on span "不限" at bounding box center [603, 329] width 23 height 18
type input "*"
type input "*******"
click at [1231, 222] on div "AI 推薦 ： 最近有促購導購類合作的網紅 littlebuddy_yu 提及的品牌 無資料 預估合作費用 $12,000+ 總追蹤數 4.5萬 陳以謙 提及…" at bounding box center [874, 392] width 1387 height 348
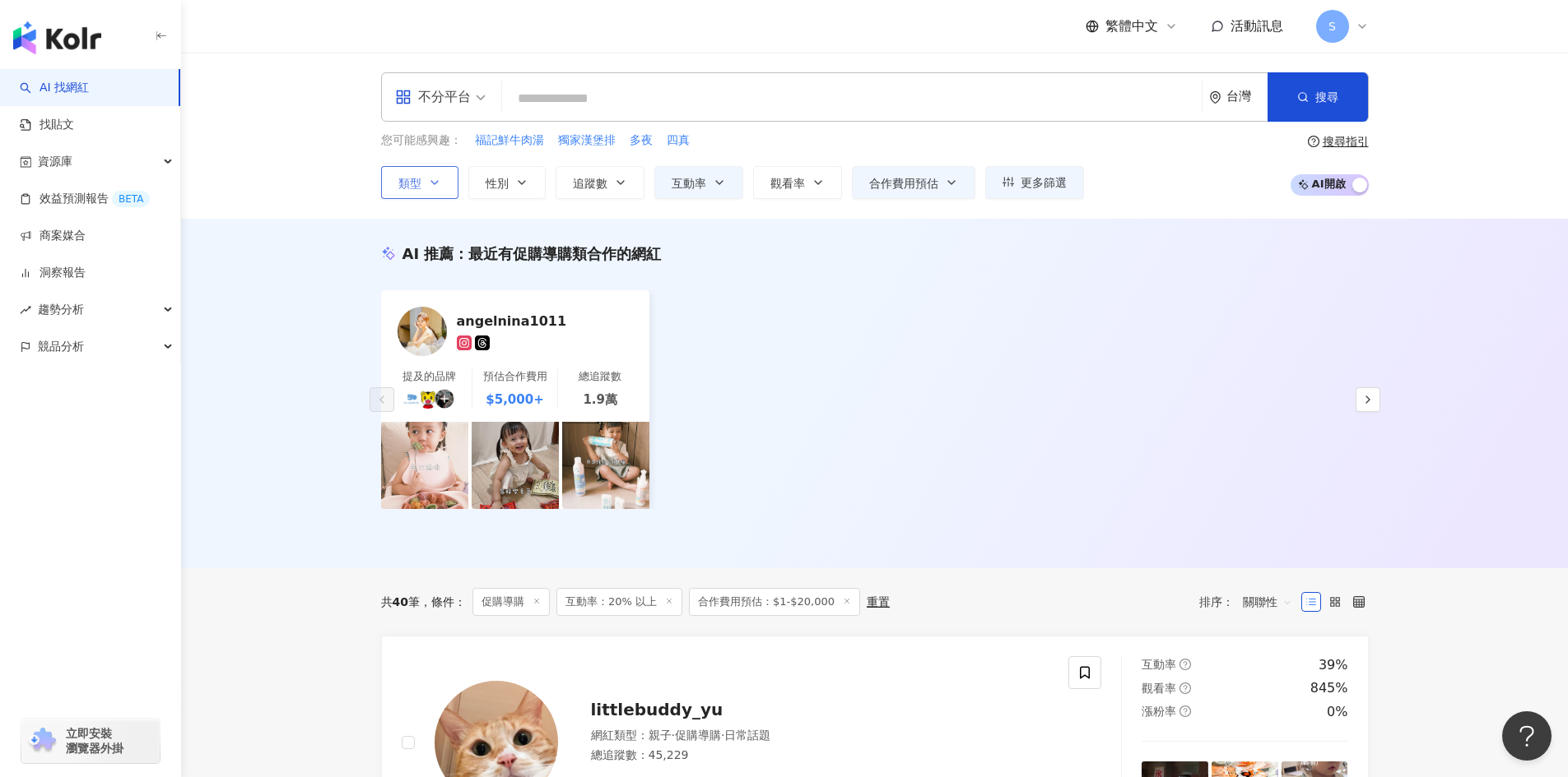
click at [455, 178] on button "類型" at bounding box center [419, 182] width 78 height 33
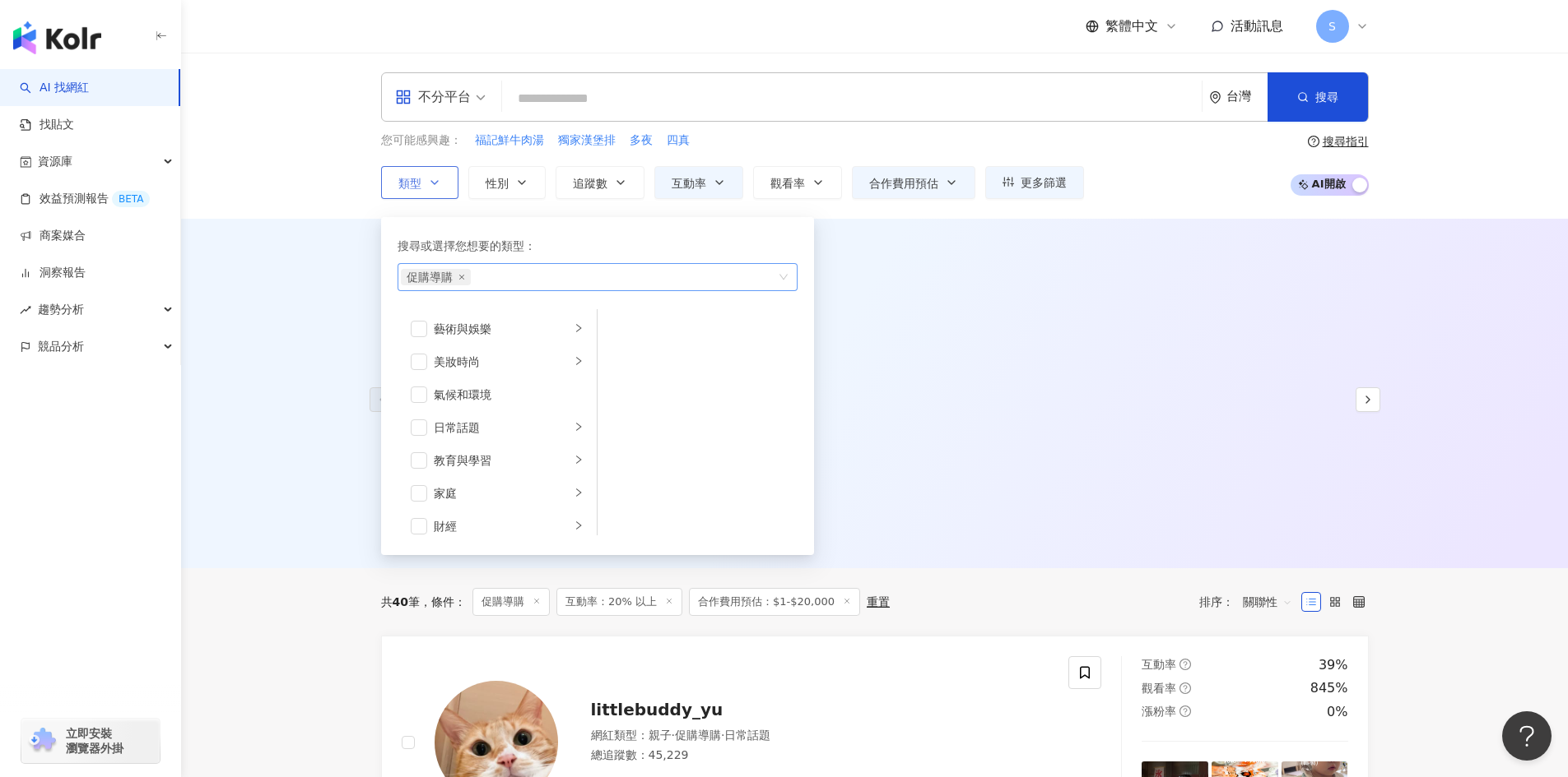
click at [465, 281] on span "促購導購" at bounding box center [435, 277] width 70 height 17
click at [459, 276] on icon "close" at bounding box center [461, 276] width 7 height 7
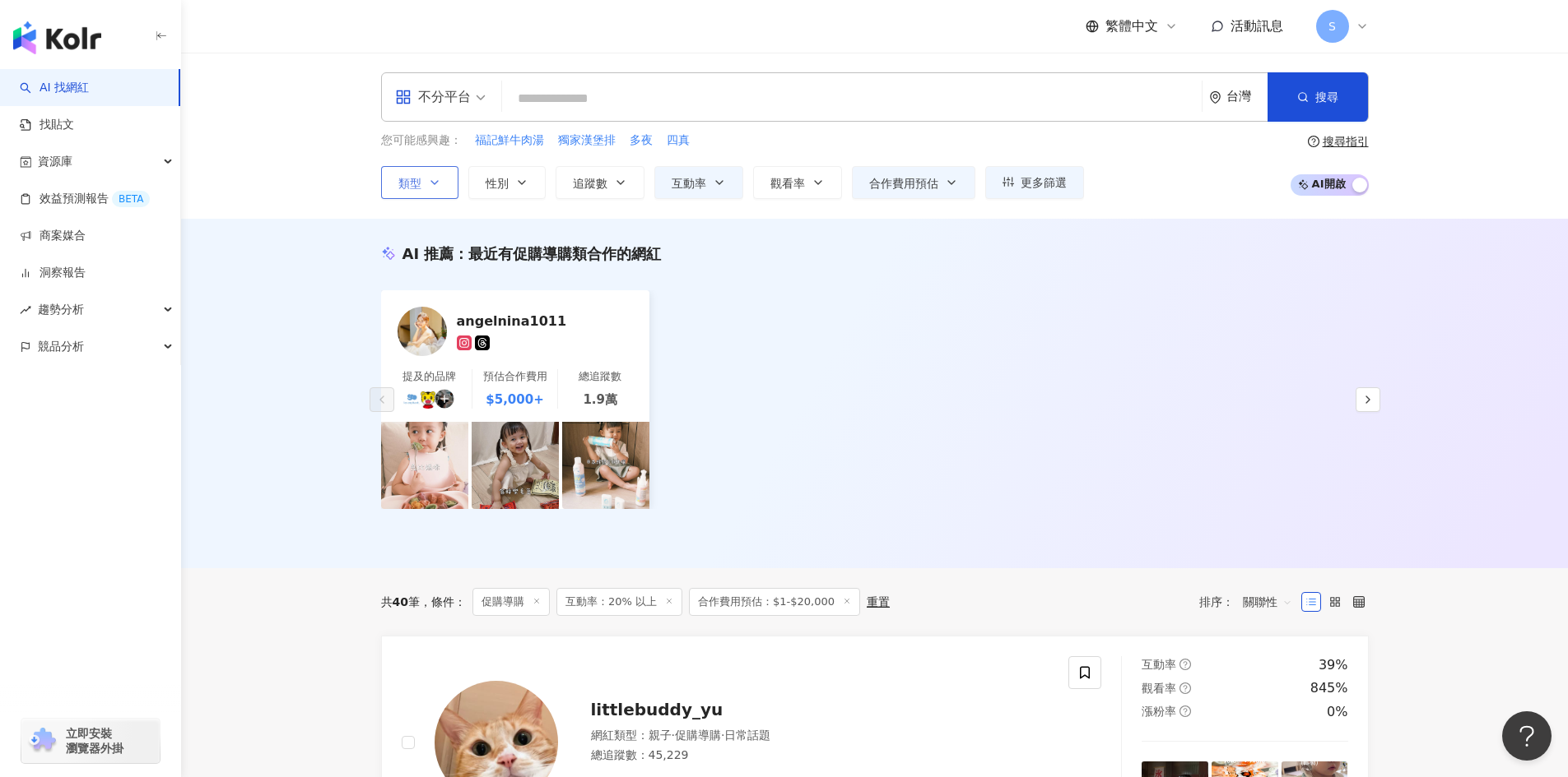
click at [608, 114] on input "search" at bounding box center [852, 98] width 686 height 31
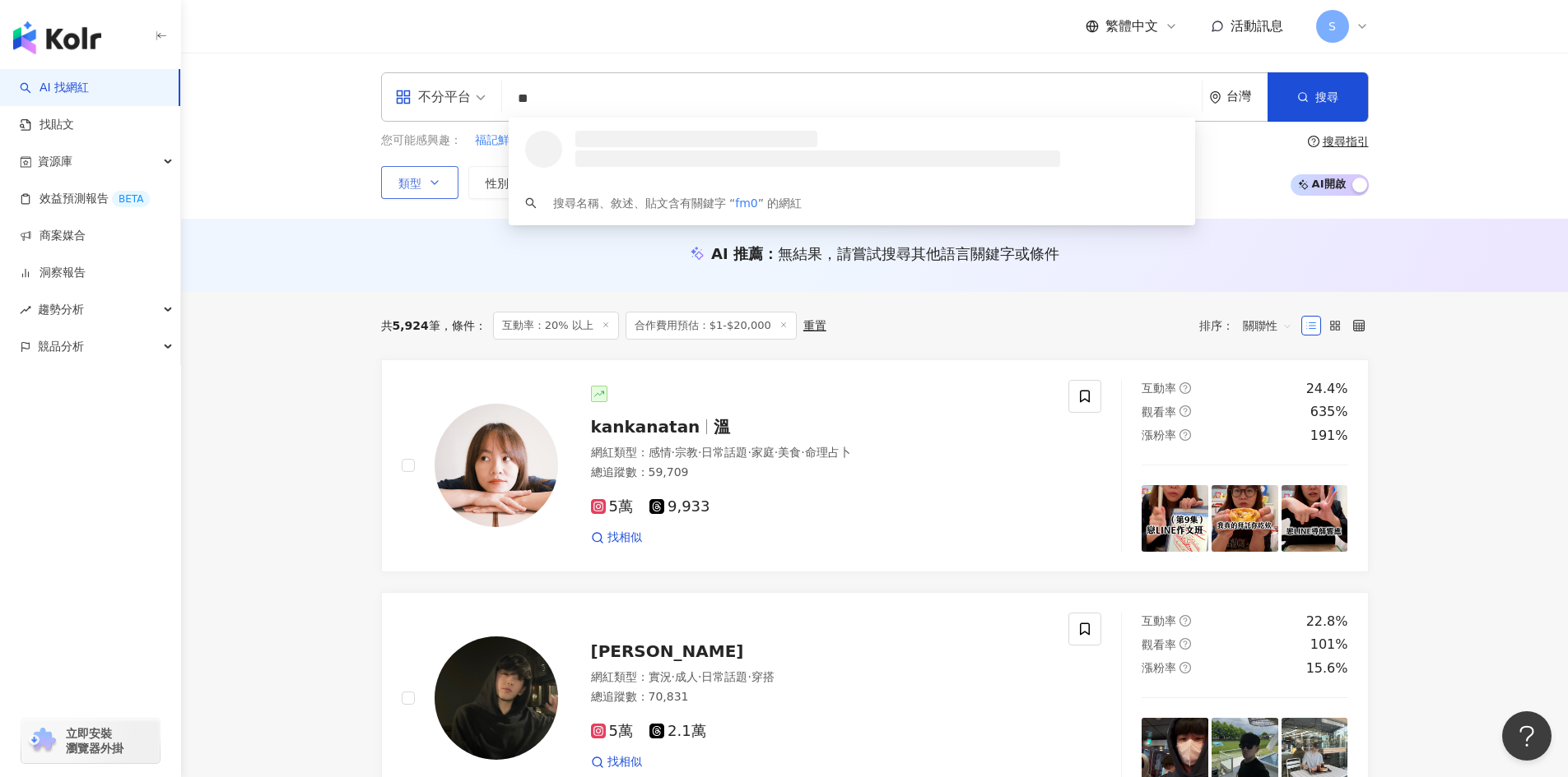
type input "*"
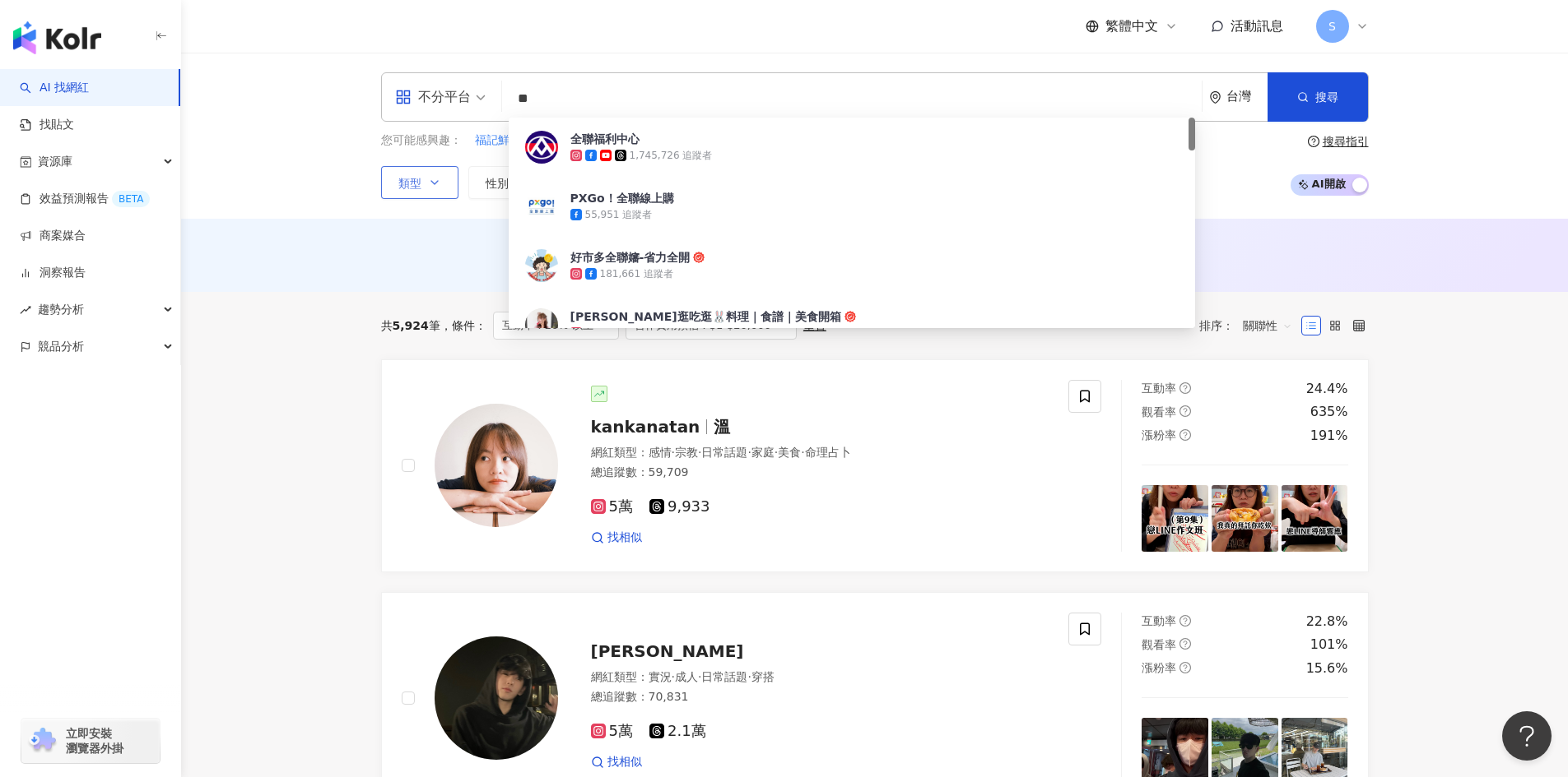
type input "**"
click at [1342, 70] on div "不分平台 ** 台灣 搜尋 043aeead-0d7a-4672-8879-cd89ee88aefe 全聯福利中心 1,745,726 追蹤者 PXGo！全聯…" at bounding box center [874, 135] width 1387 height 166
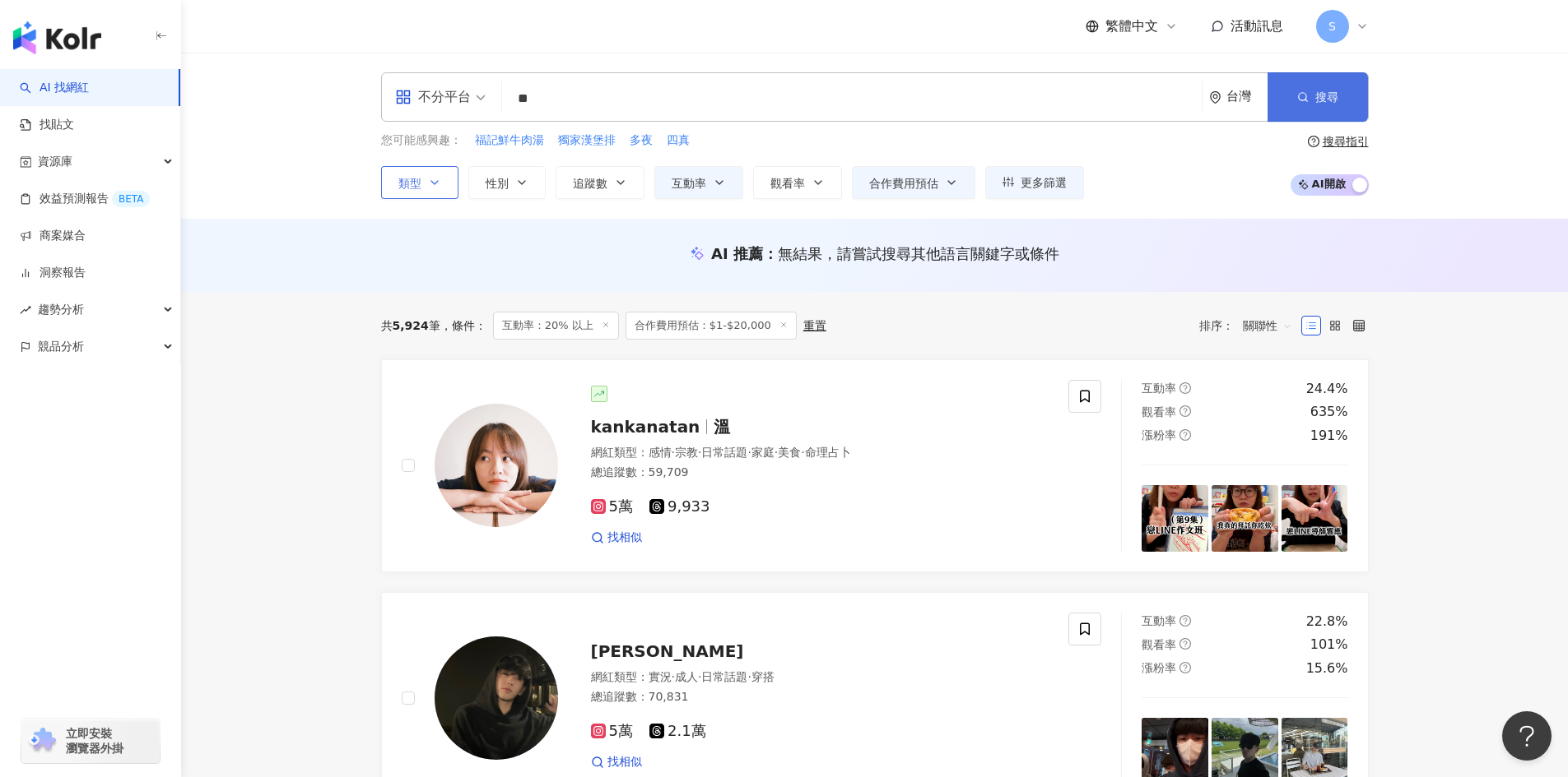
click at [1341, 76] on button "搜尋" at bounding box center [1318, 97] width 100 height 50
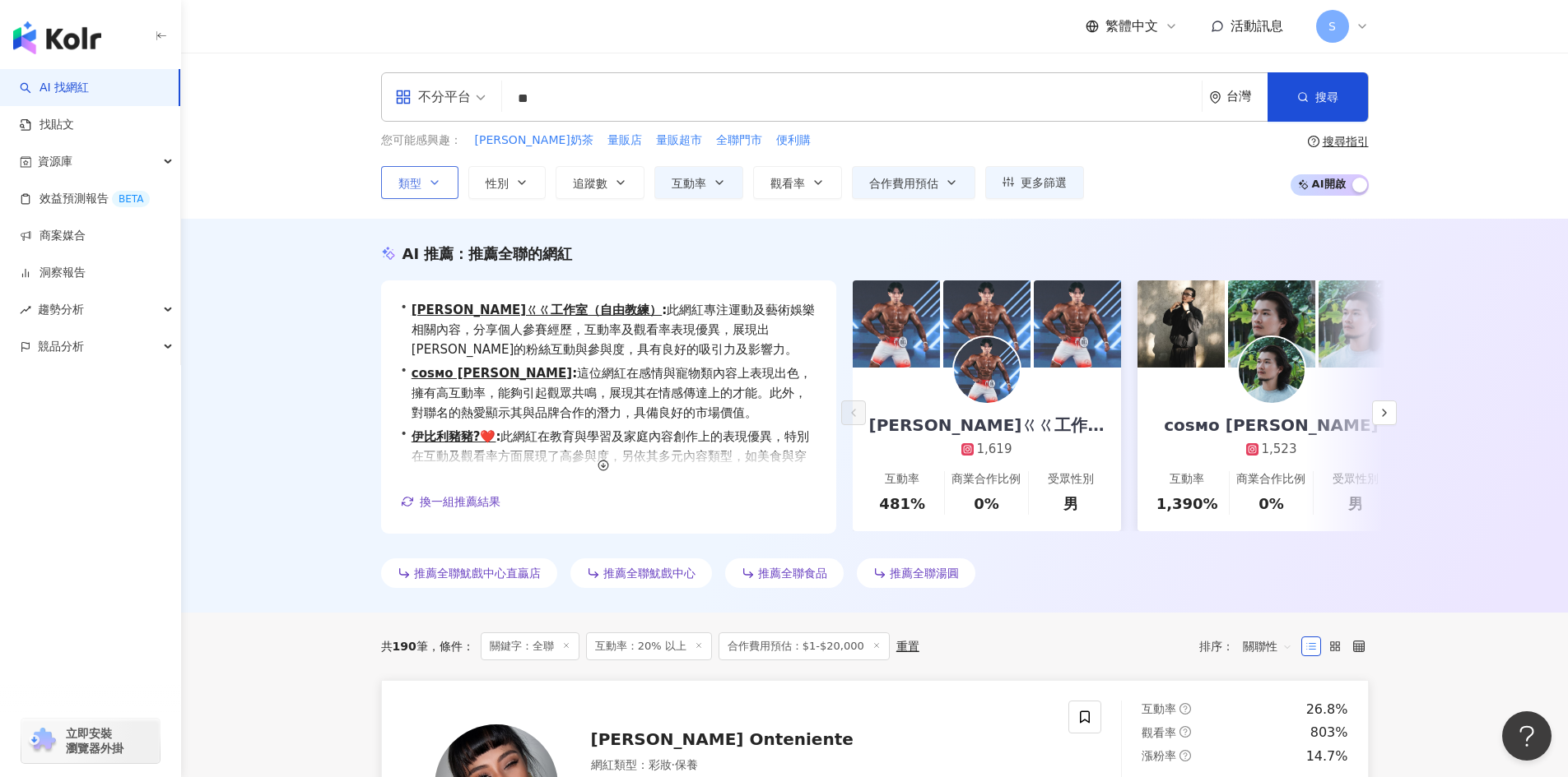
scroll to position [329, 0]
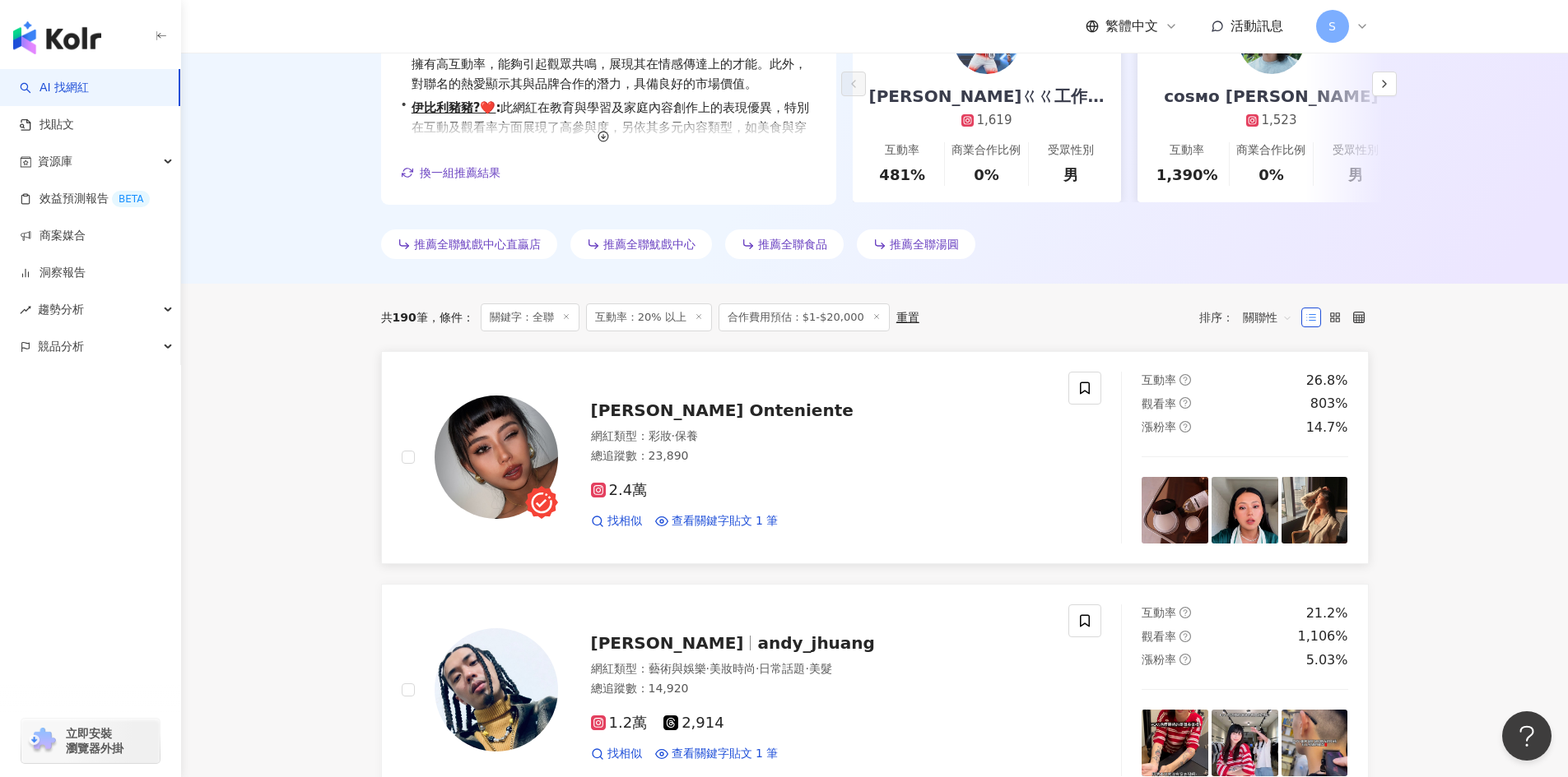
click at [833, 448] on div "網紅類型 ： 彩妝 · 保養 總追蹤數 ： 23,890" at bounding box center [820, 448] width 459 height 40
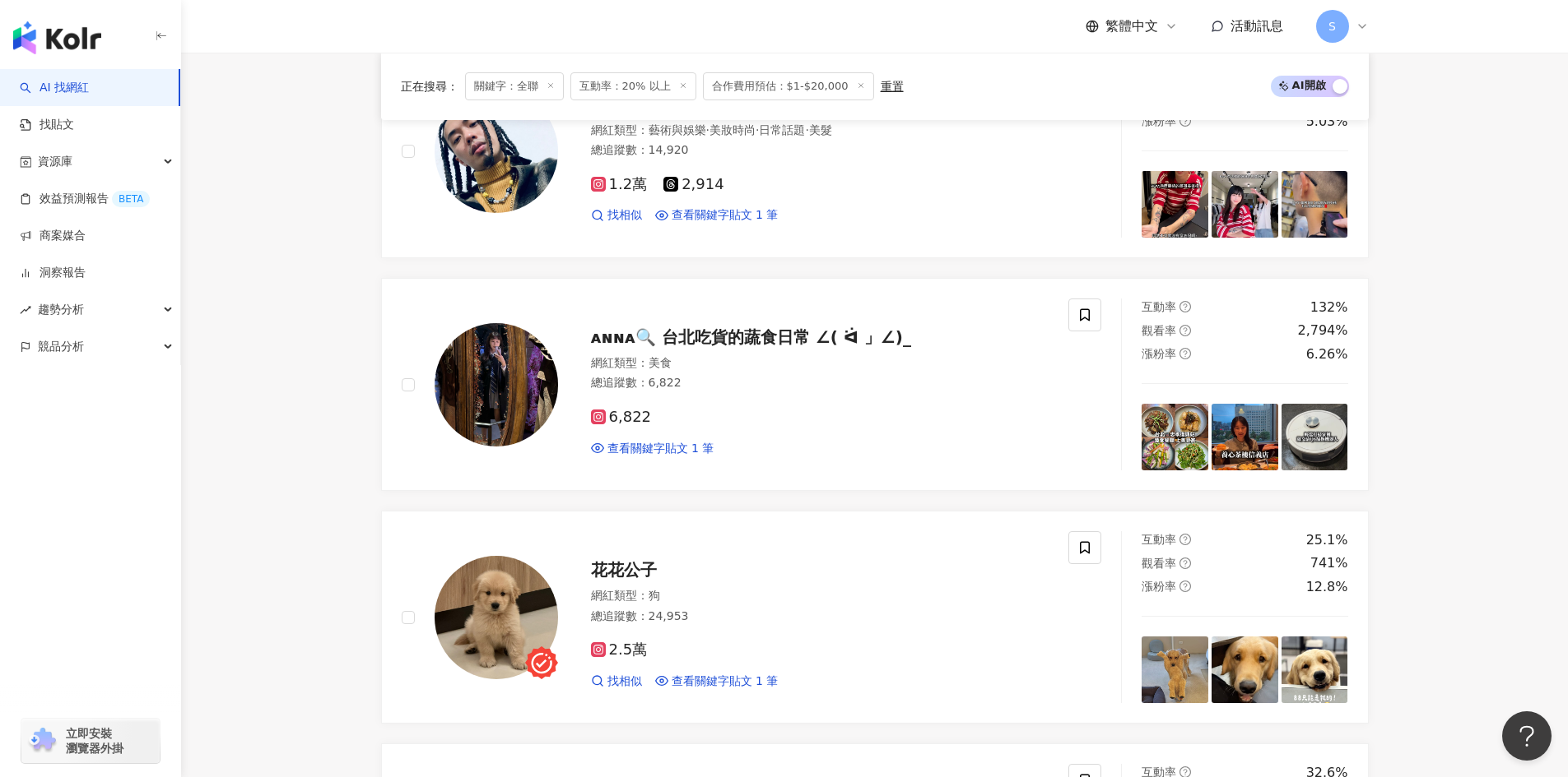
scroll to position [905, 0]
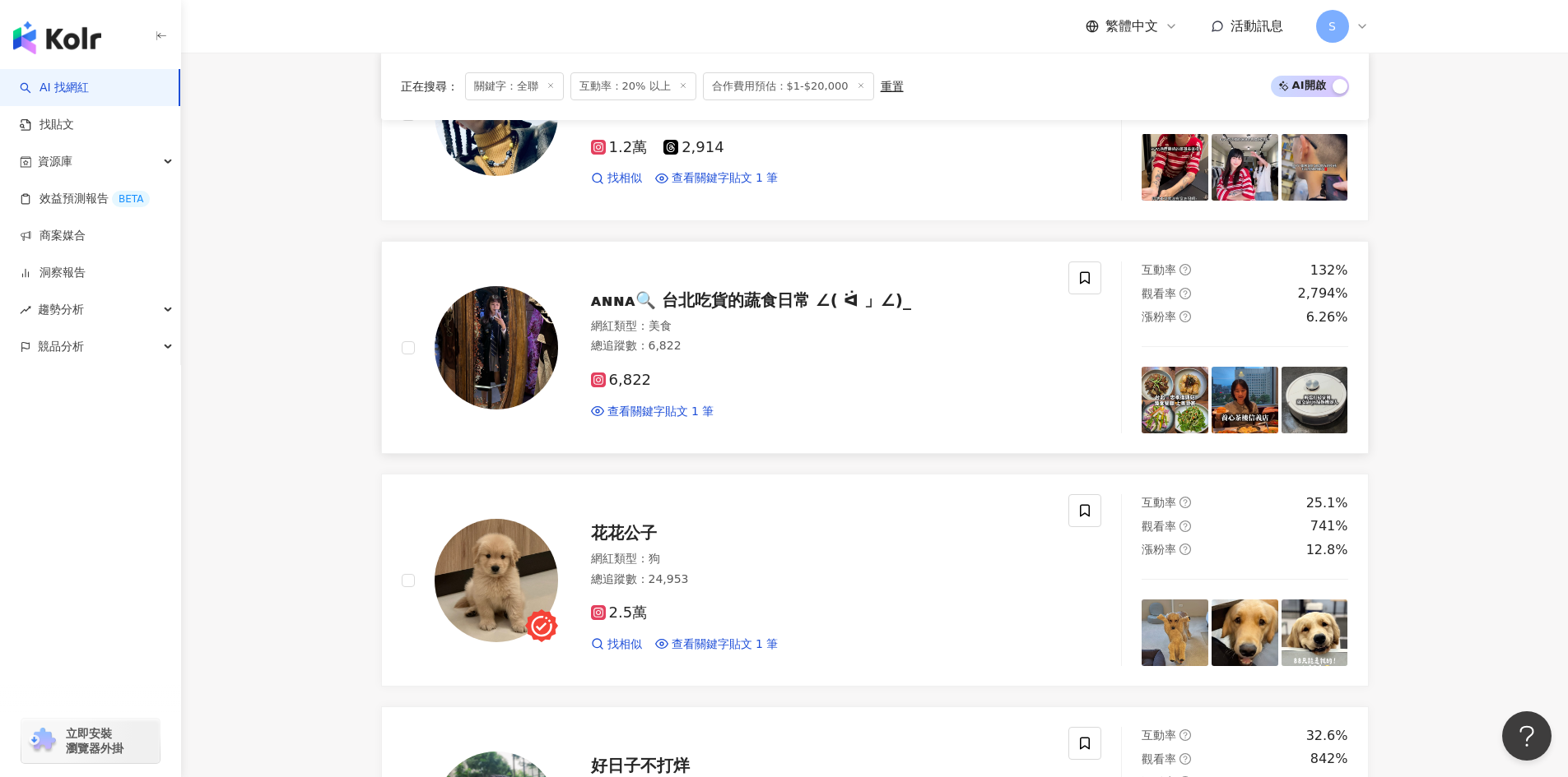
click at [803, 321] on div "網紅類型 ： 美食" at bounding box center [820, 327] width 459 height 17
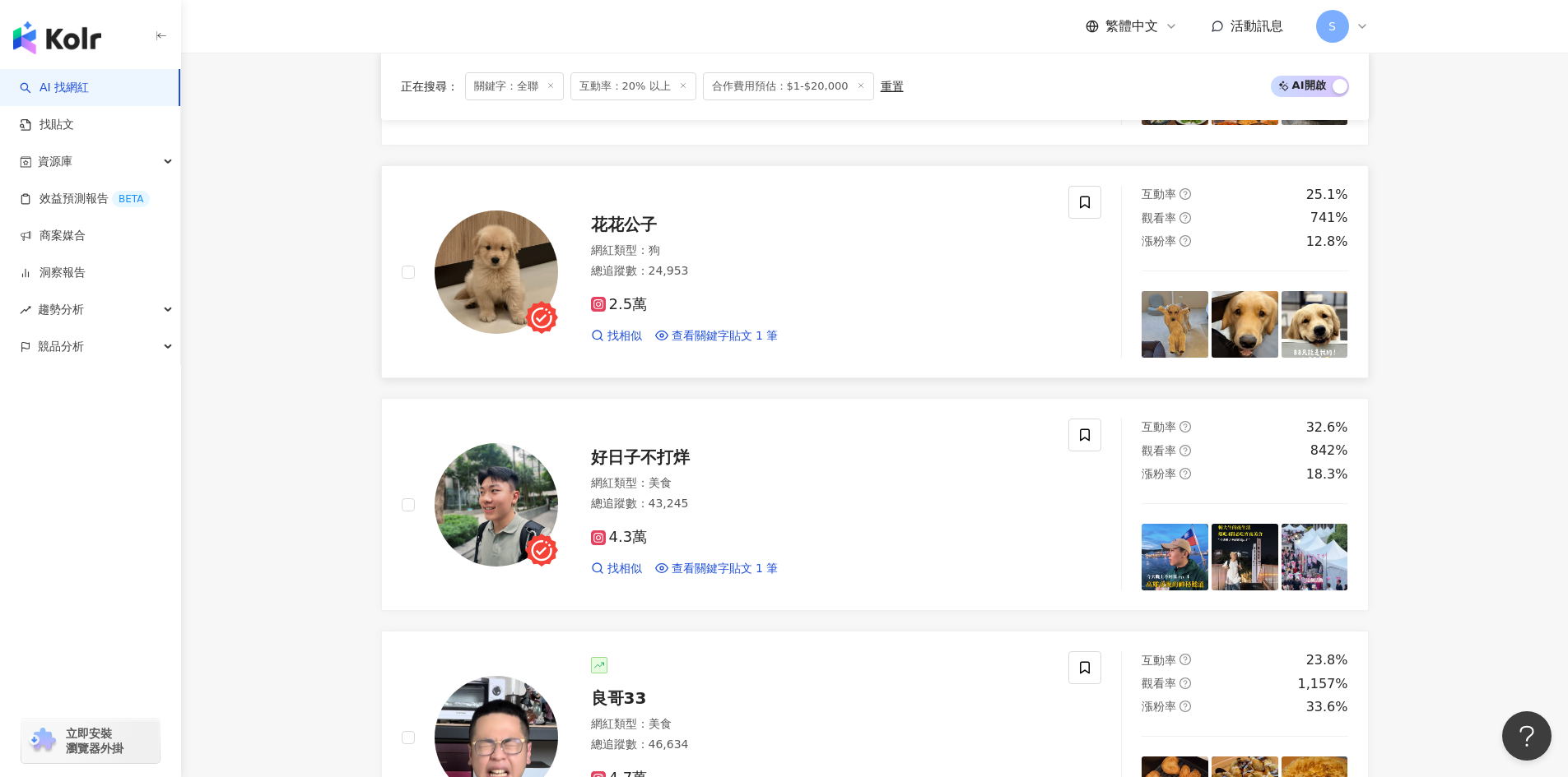
scroll to position [1234, 0]
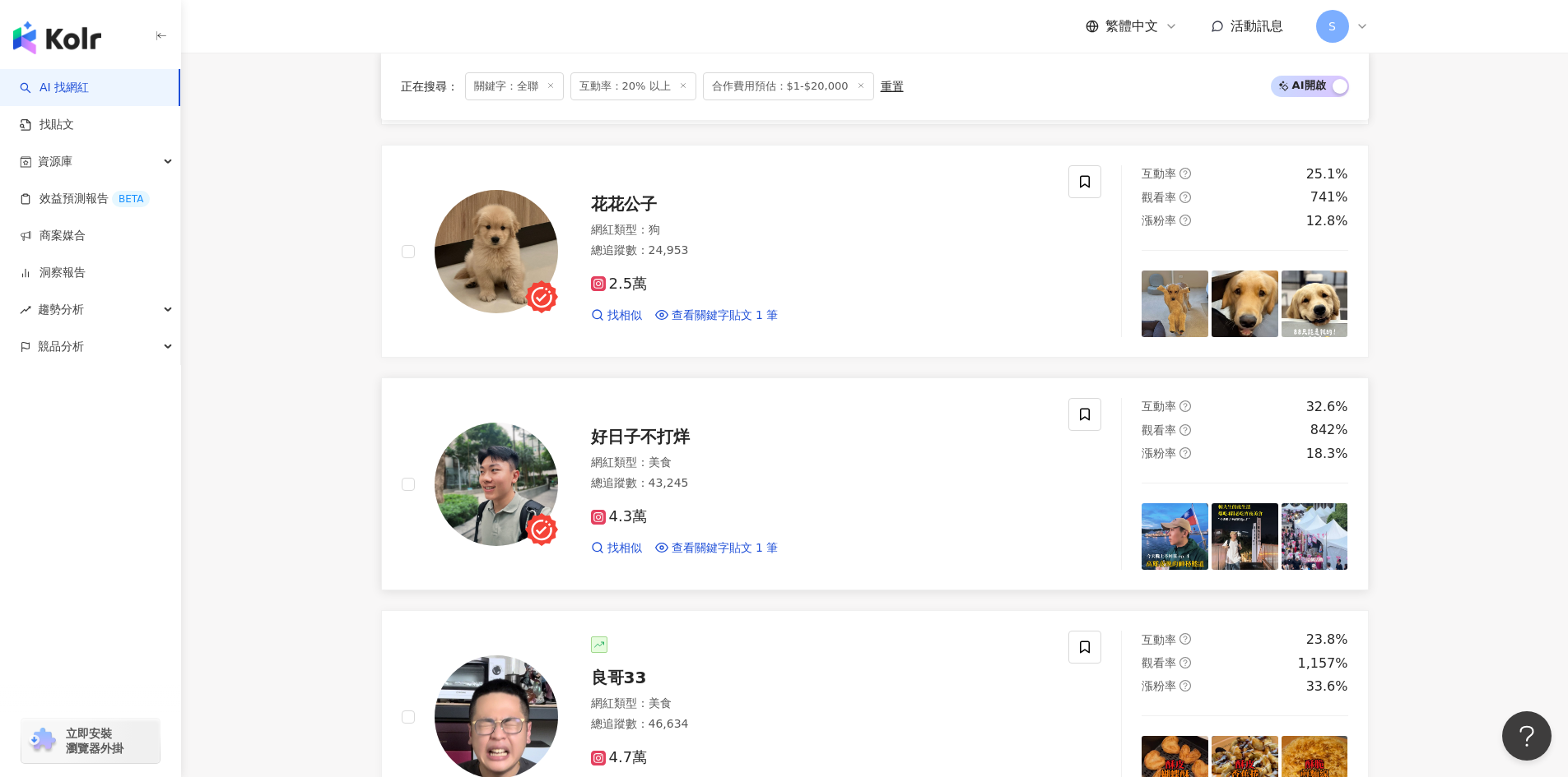
click at [817, 503] on div "4.3萬 找相似 查看關鍵字貼文 1 筆" at bounding box center [820, 525] width 459 height 61
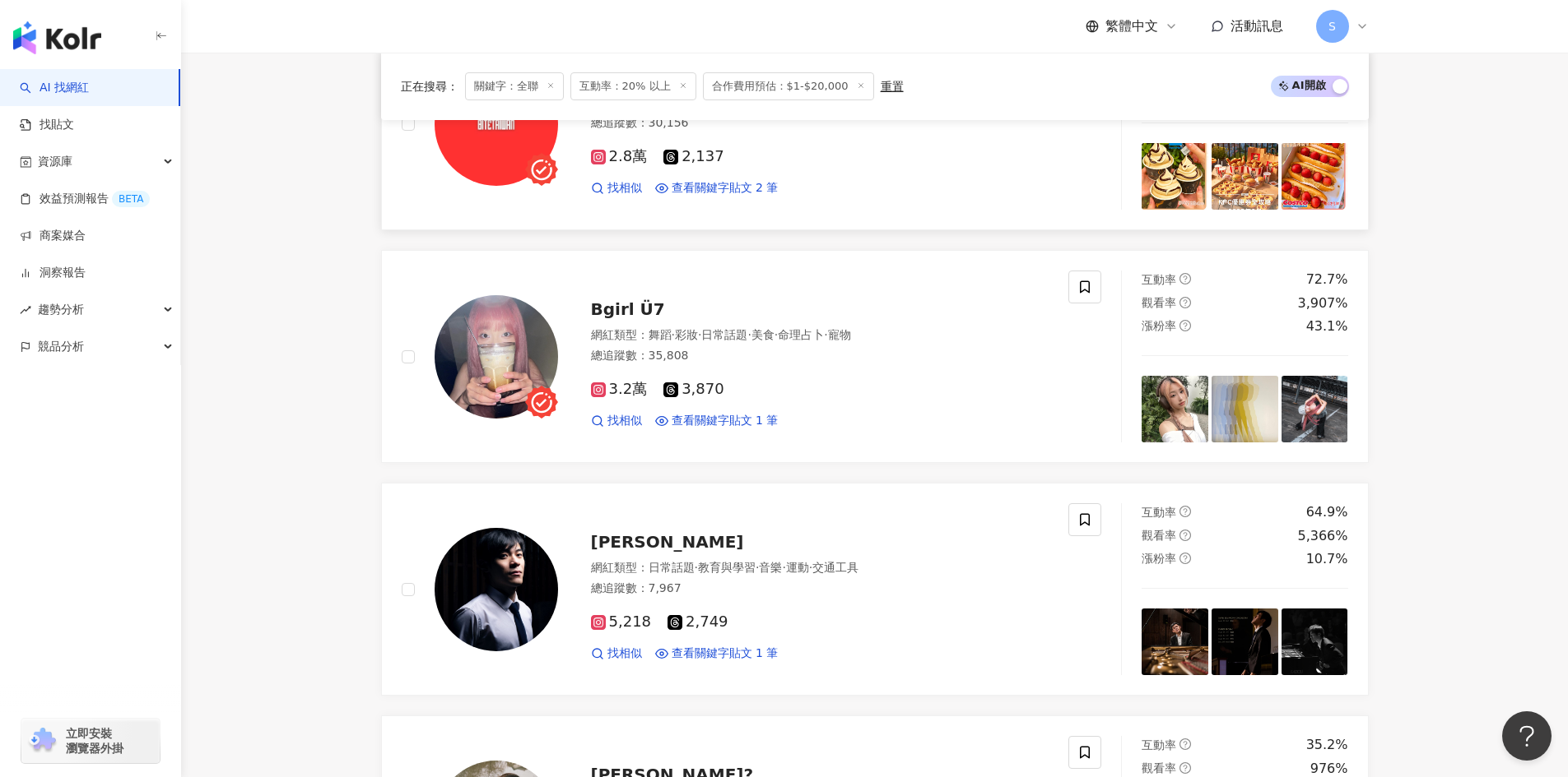
scroll to position [2139, 0]
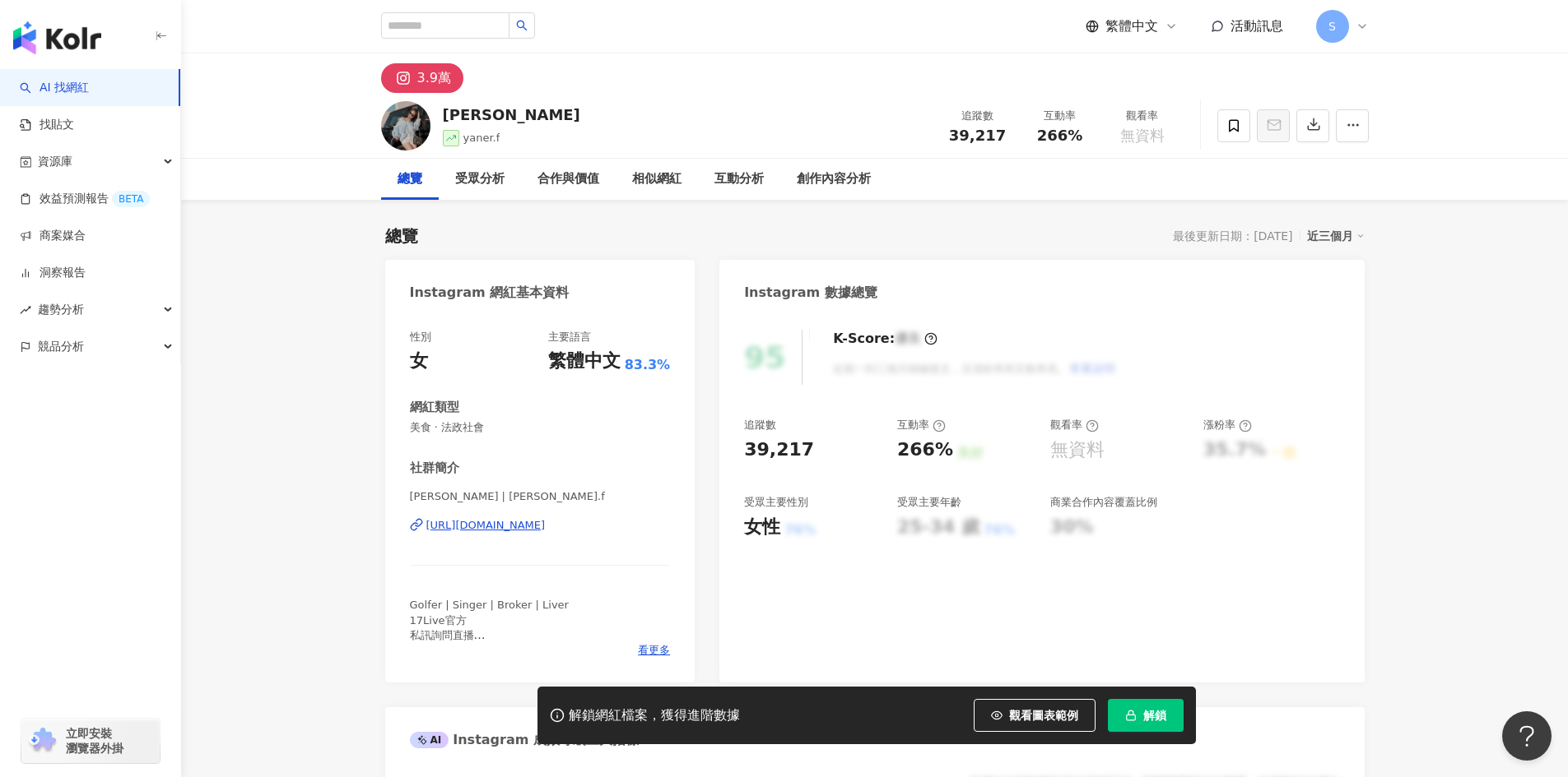
click at [546, 530] on div "https://www.instagram.com/yaner.f/" at bounding box center [486, 526] width 119 height 15
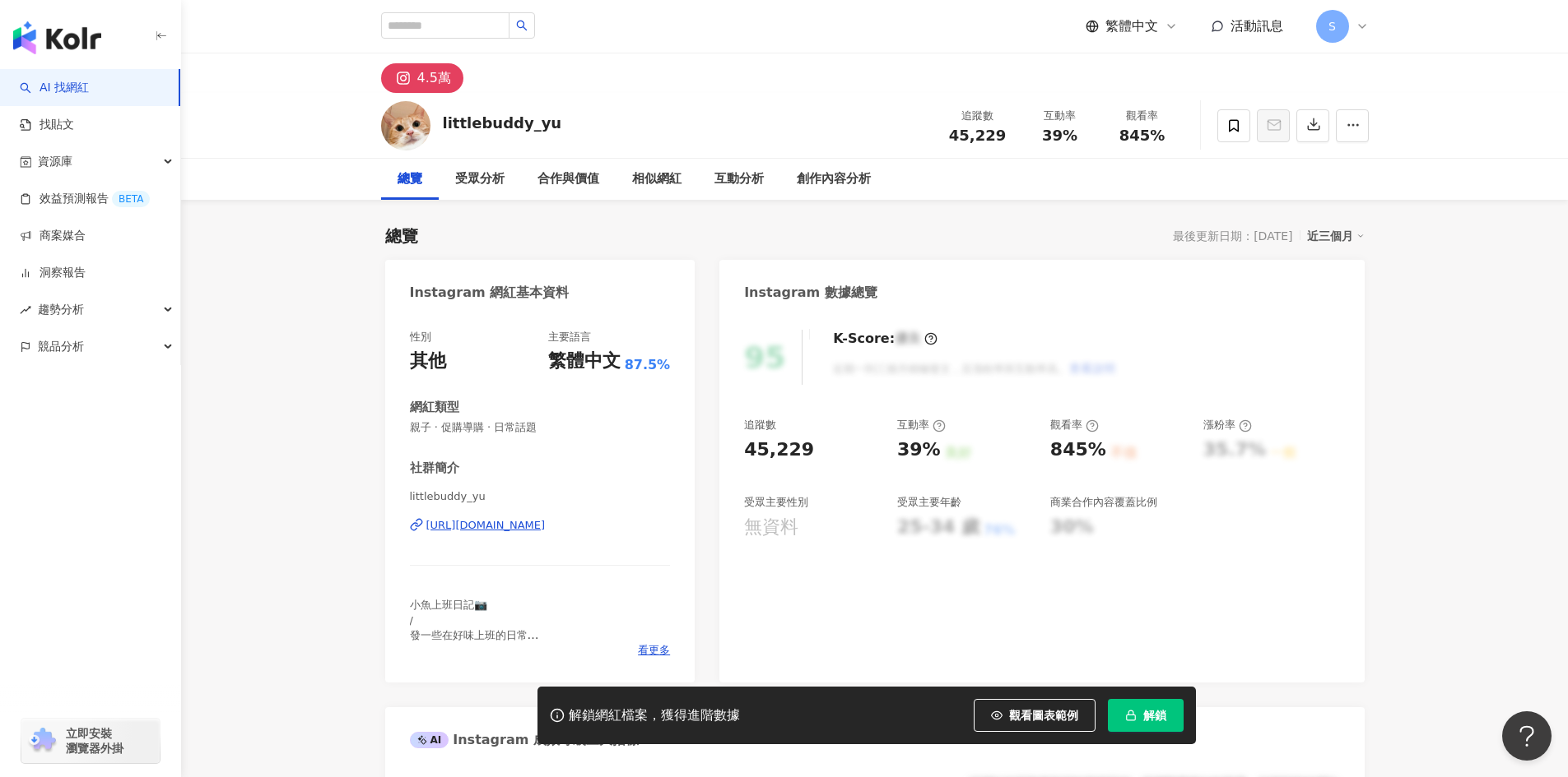
click at [485, 531] on div "https://www.instagram.com/littlebuddy_yu/" at bounding box center [486, 526] width 119 height 15
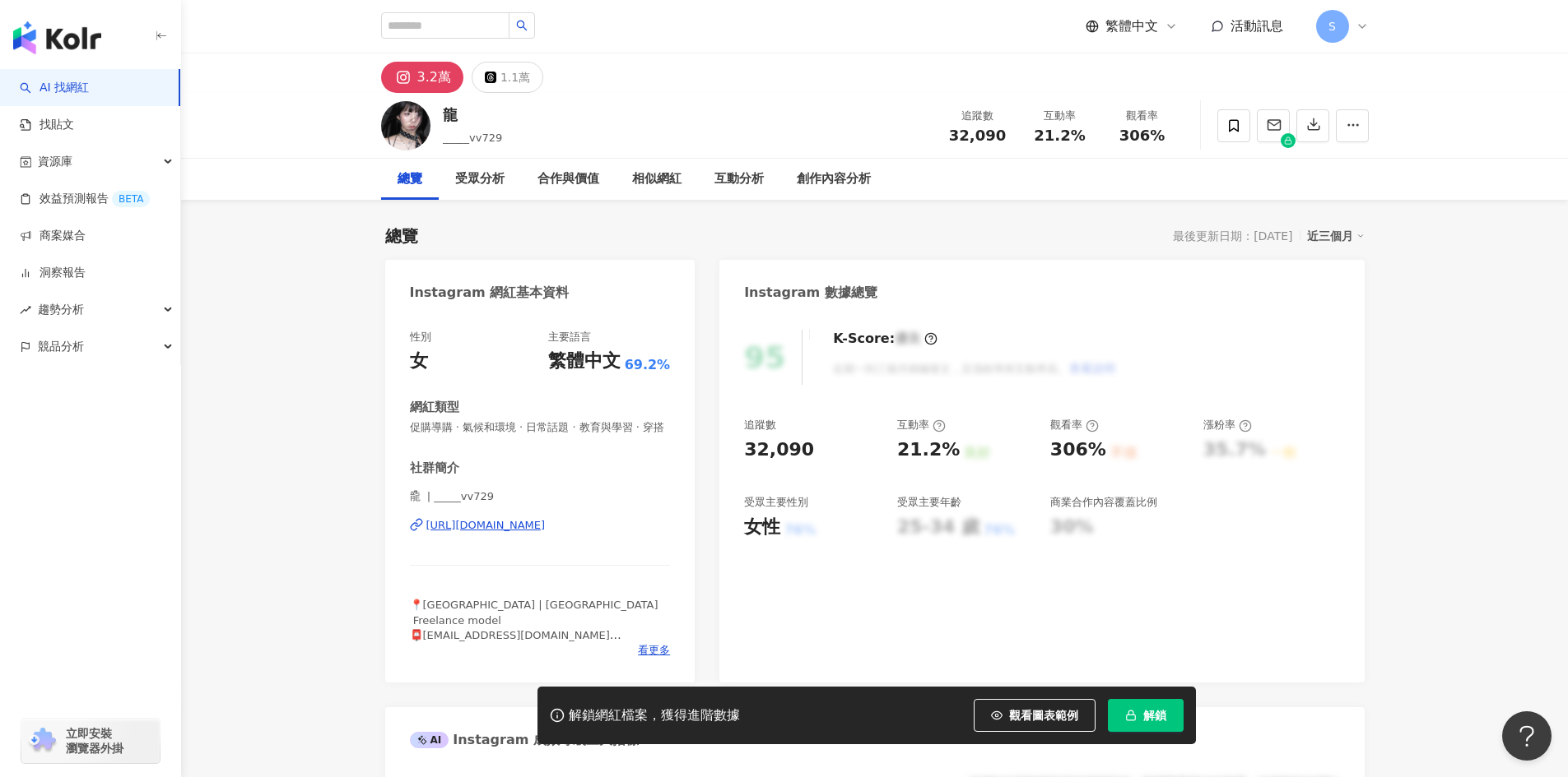
click at [515, 533] on div "https://www.instagram.com/_____vv729/" at bounding box center [486, 526] width 119 height 15
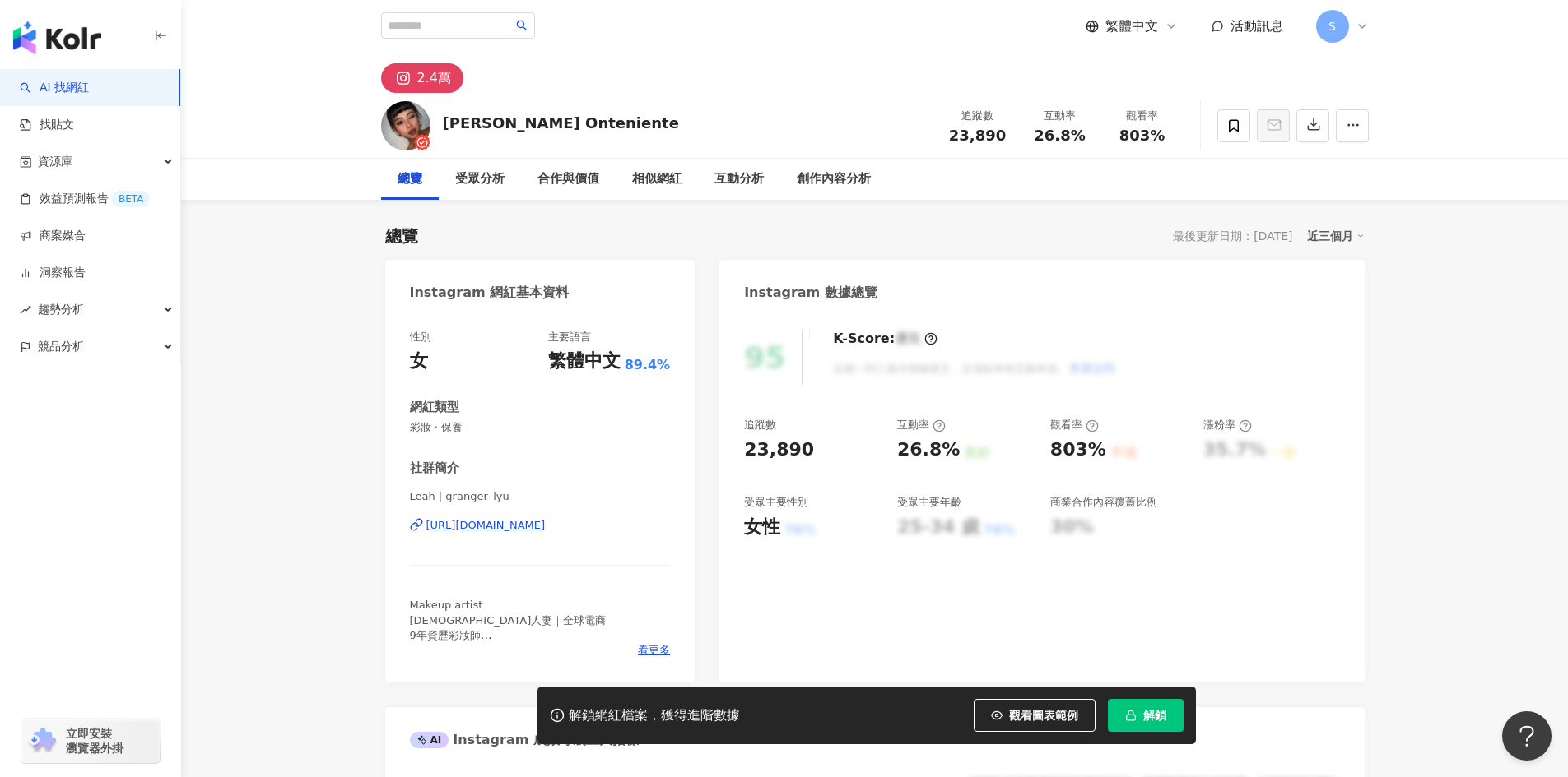
click at [546, 528] on div "https://www.instagram.com/granger_lyu/" at bounding box center [486, 526] width 119 height 15
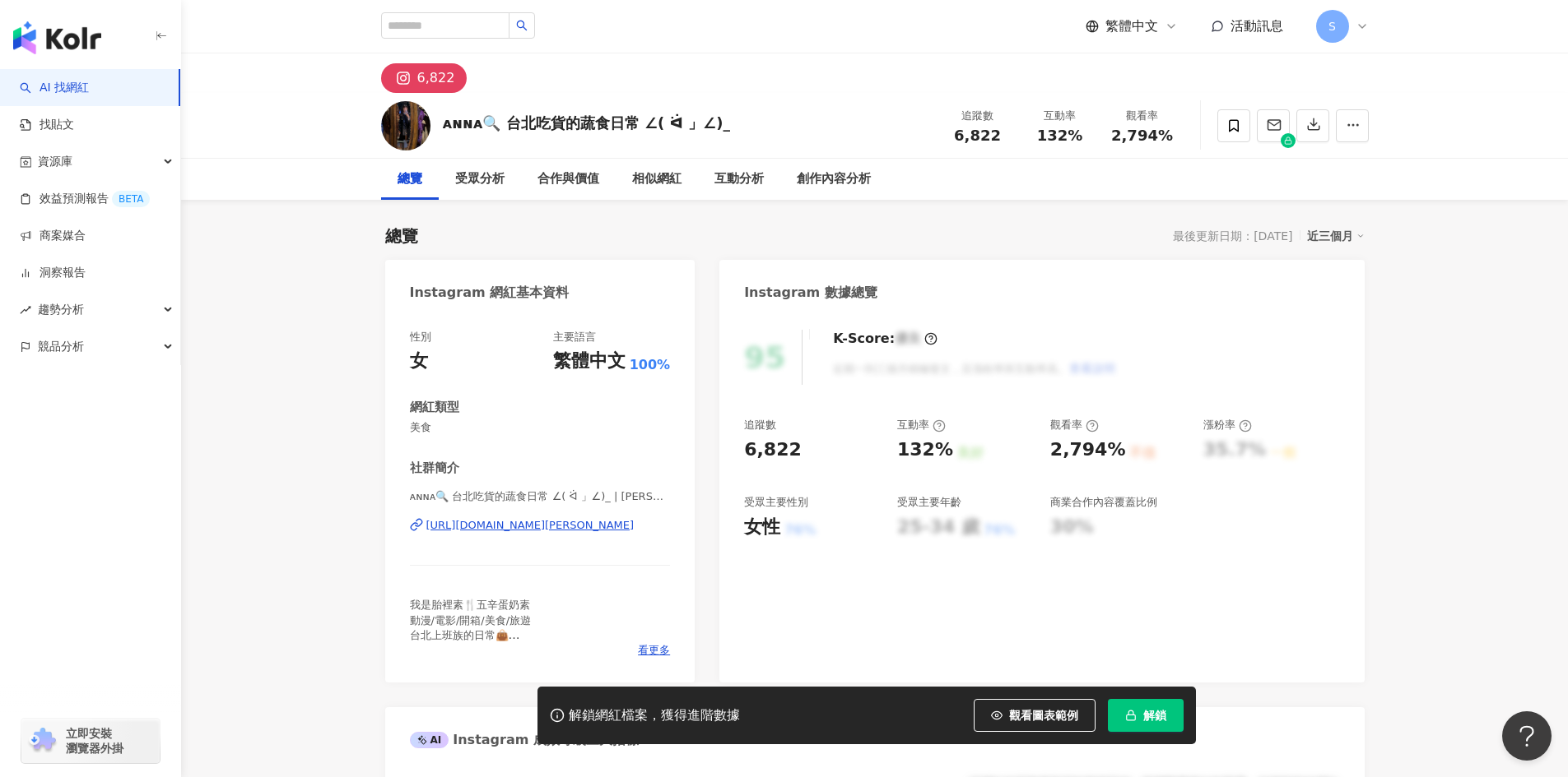
click at [530, 522] on div "https://www.instagram.com/anna.h.221b/" at bounding box center [531, 526] width 208 height 15
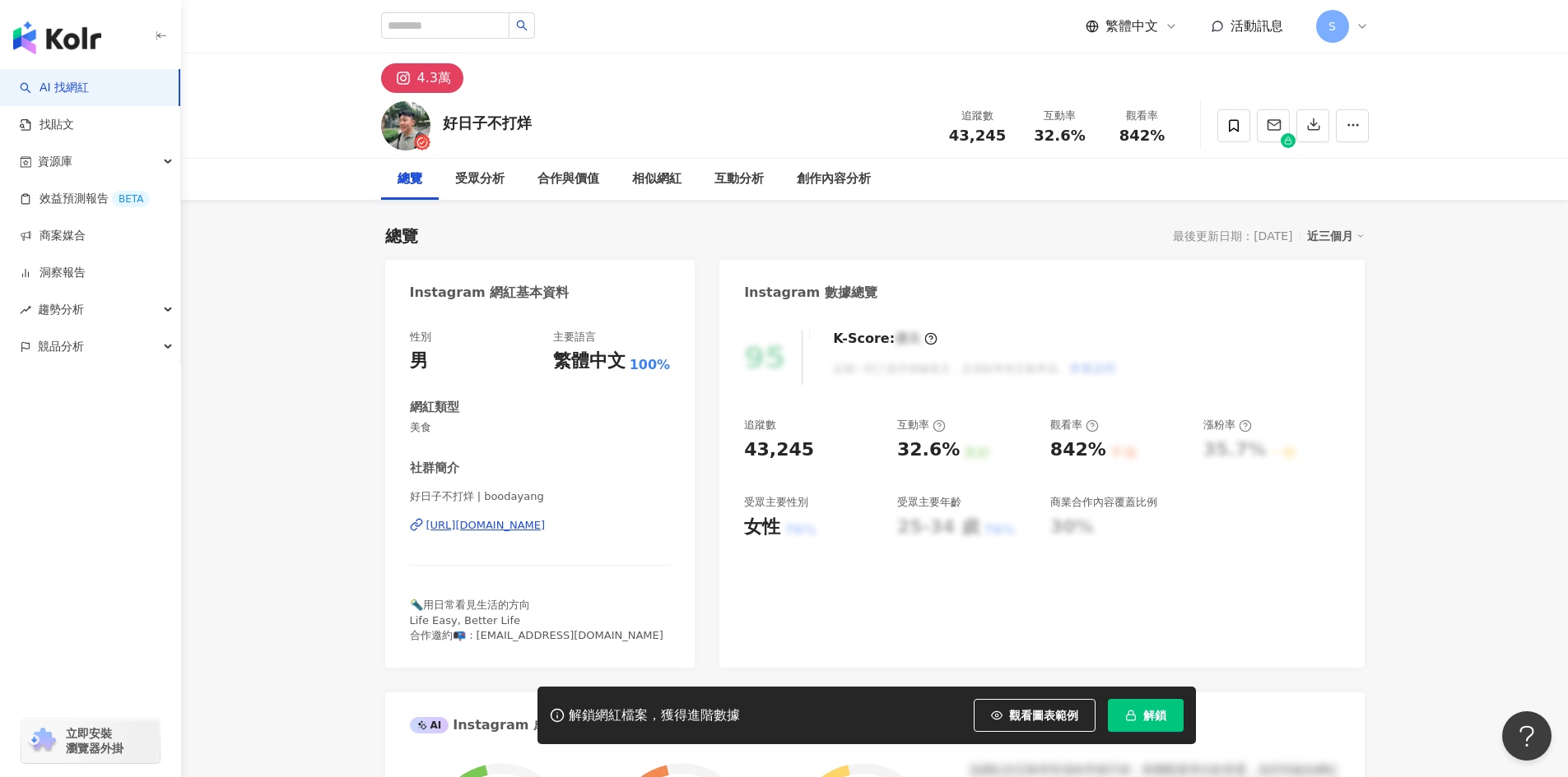
click at [518, 527] on div "[URL][DOMAIN_NAME]" at bounding box center [486, 526] width 119 height 15
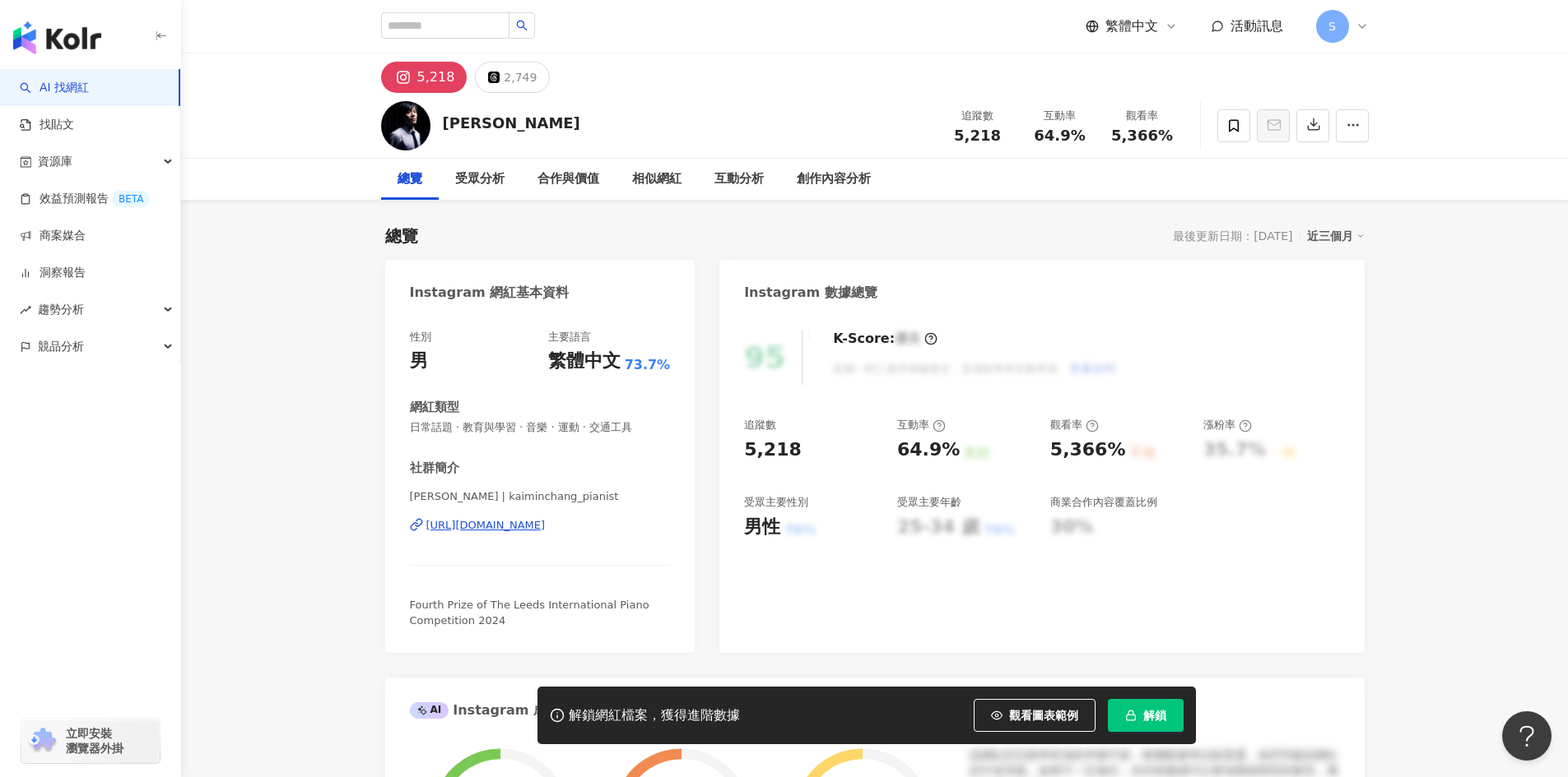
click at [546, 518] on div "https://www.instagram.com/kaiminchang_pianist/" at bounding box center [486, 526] width 119 height 15
